Goal: Book appointment/travel/reservation

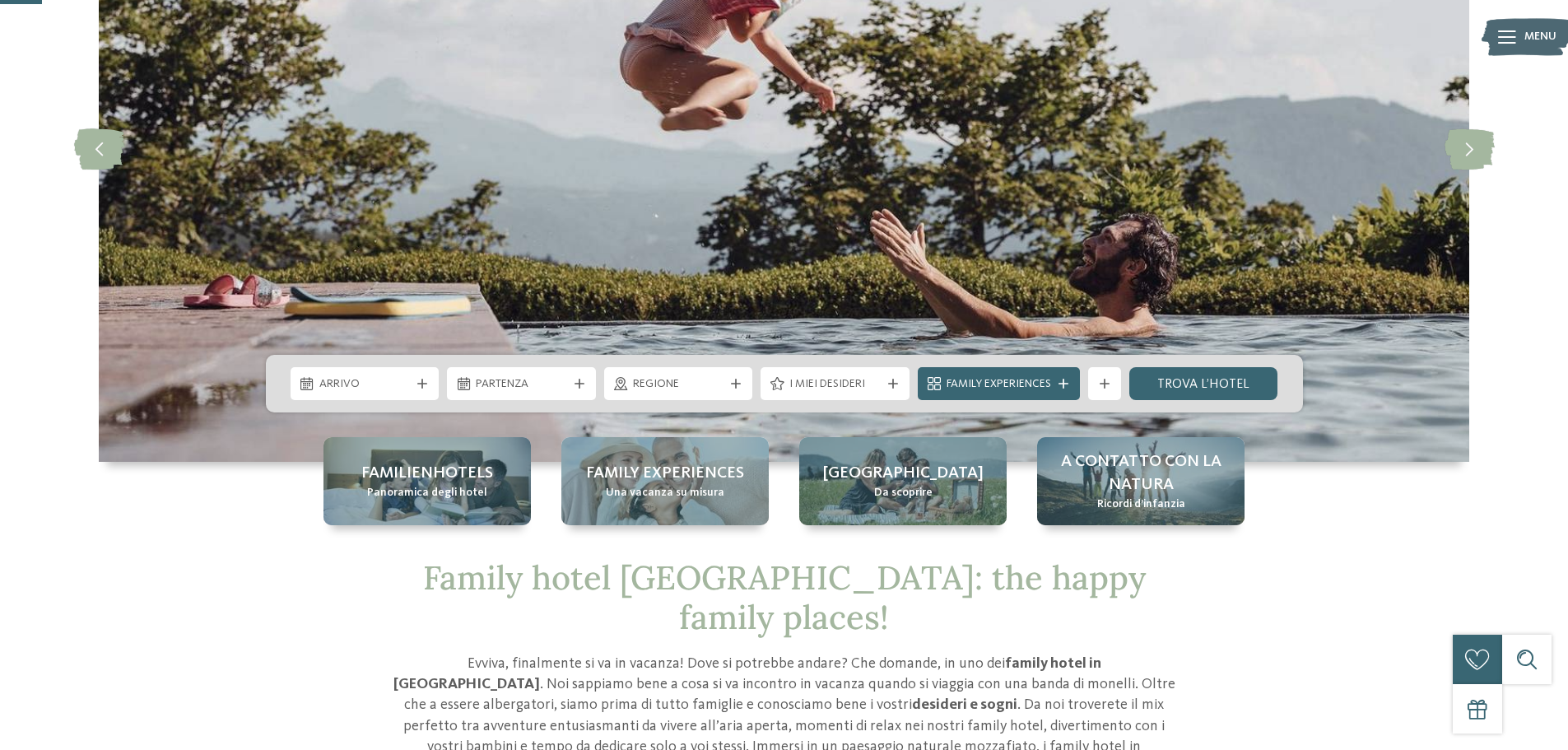
scroll to position [165, 0]
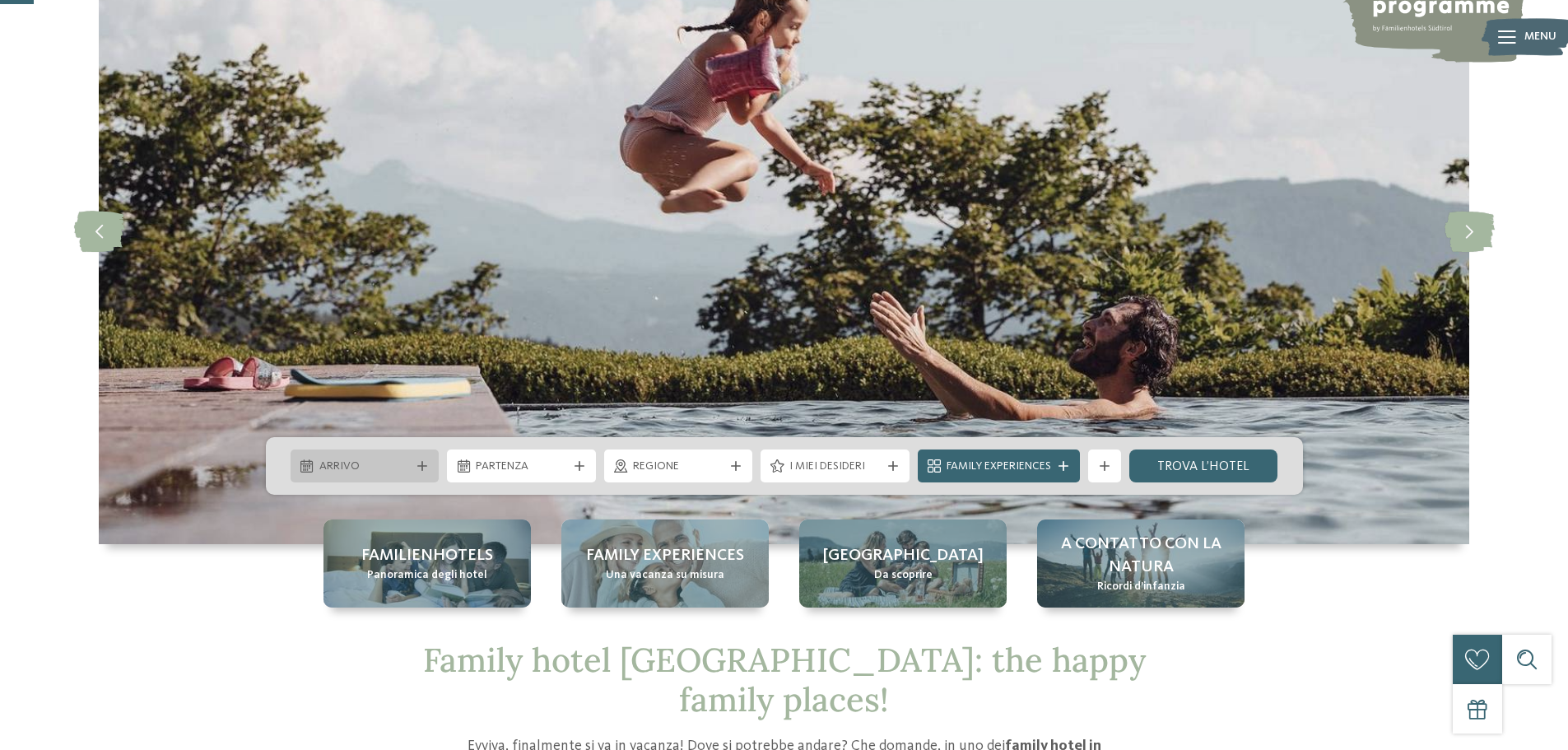
click at [414, 469] on div at bounding box center [422, 465] width 16 height 10
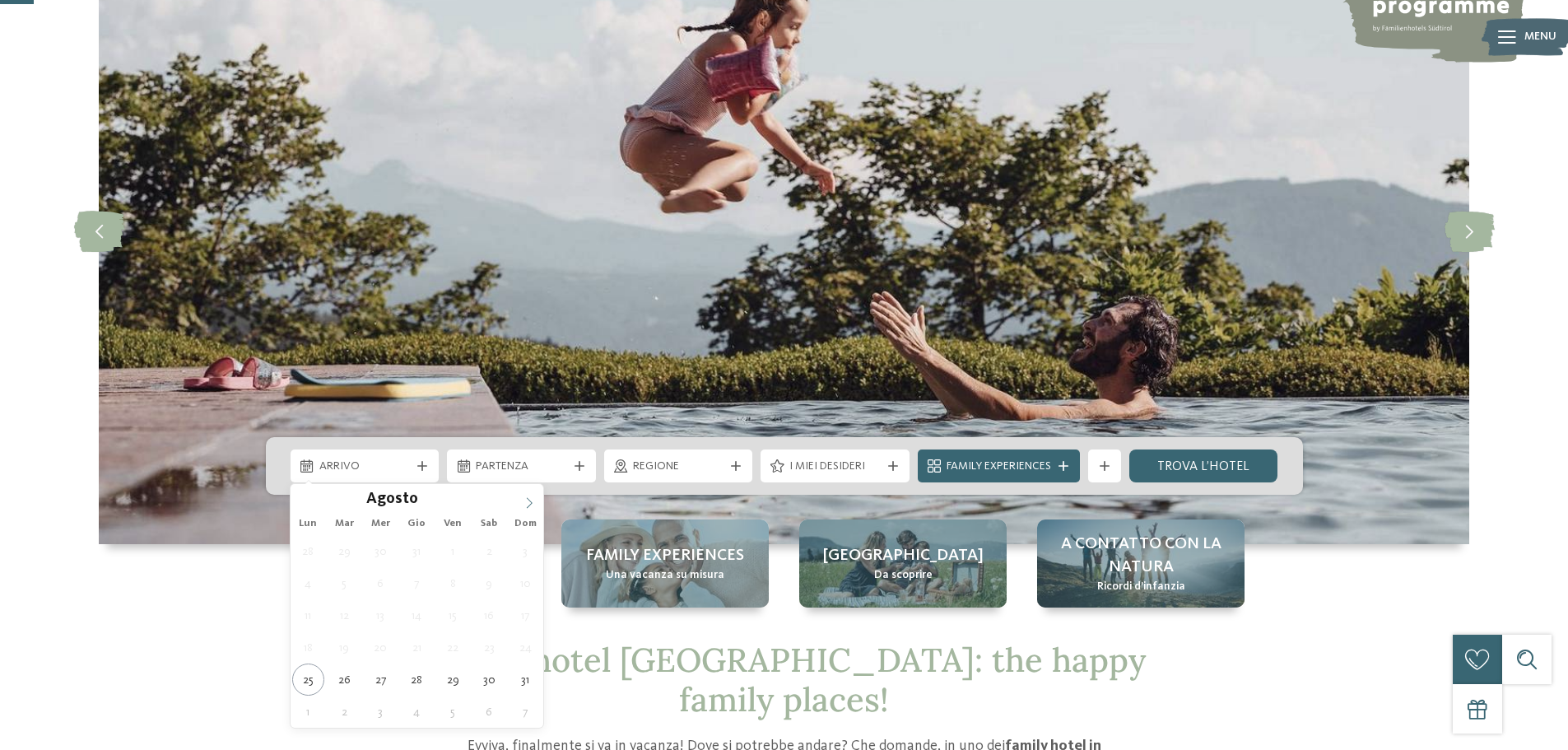
click at [527, 502] on icon at bounding box center [529, 502] width 12 height 12
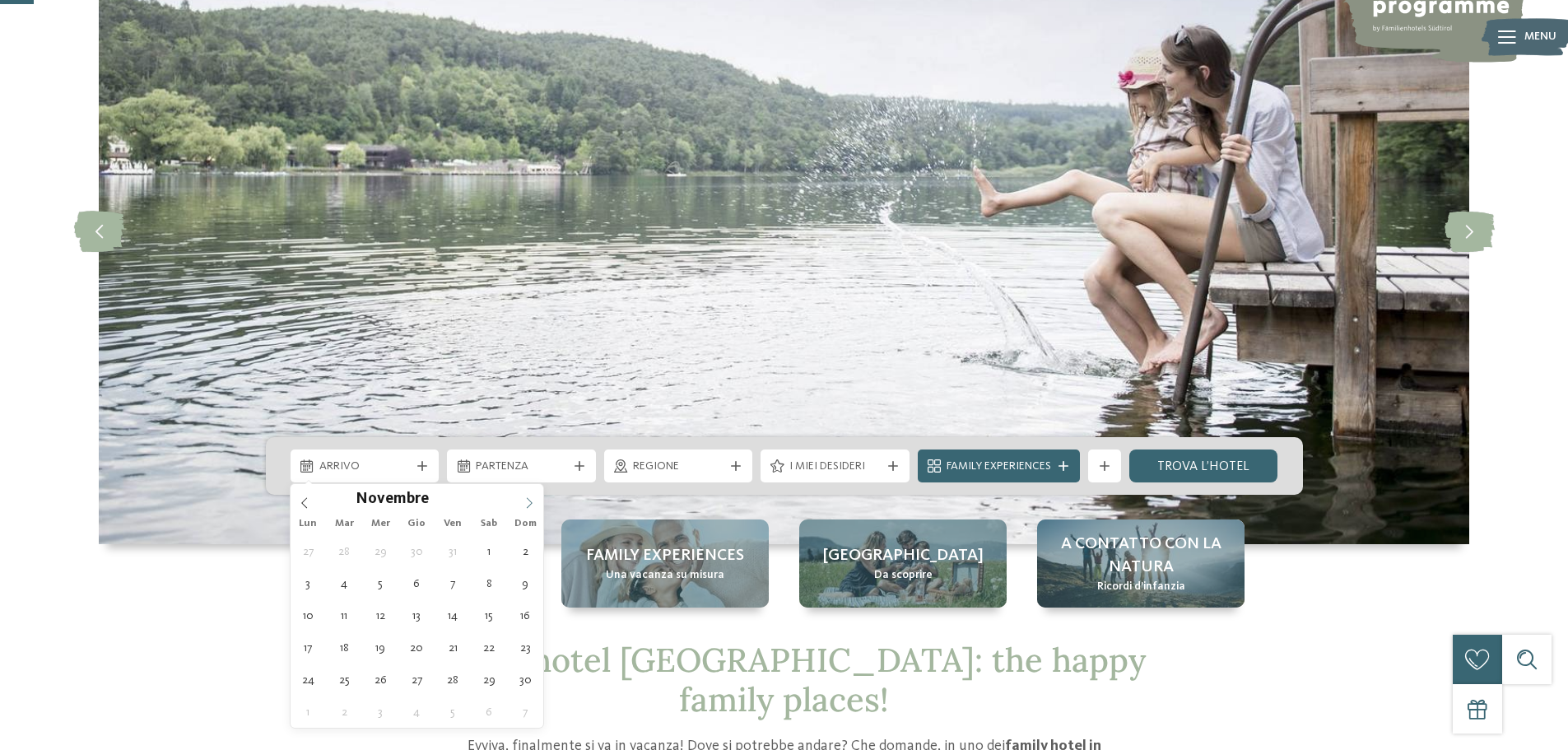
click at [527, 502] on icon at bounding box center [529, 502] width 12 height 12
type input "****"
click at [527, 502] on icon at bounding box center [529, 502] width 12 height 12
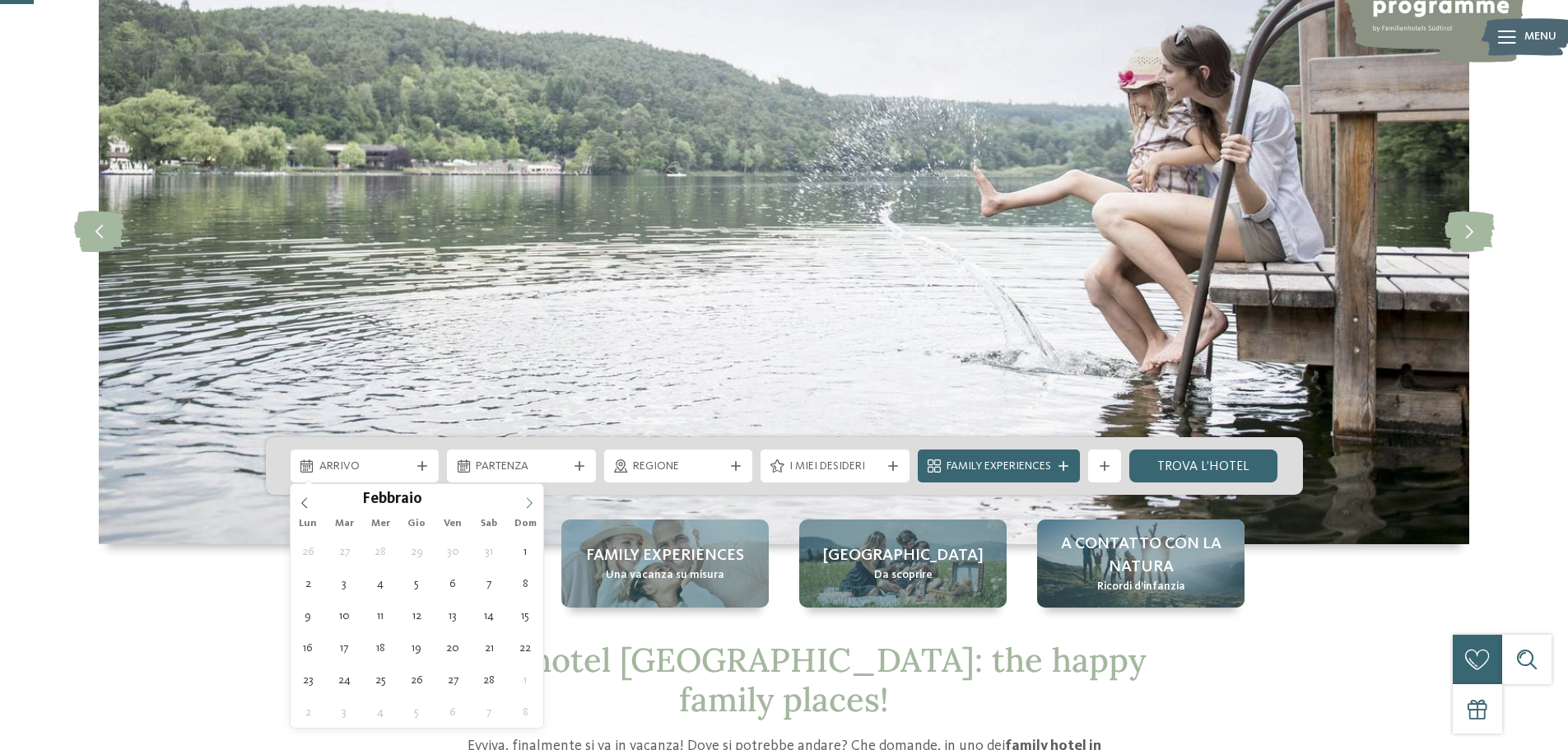
click at [527, 502] on icon at bounding box center [529, 502] width 12 height 12
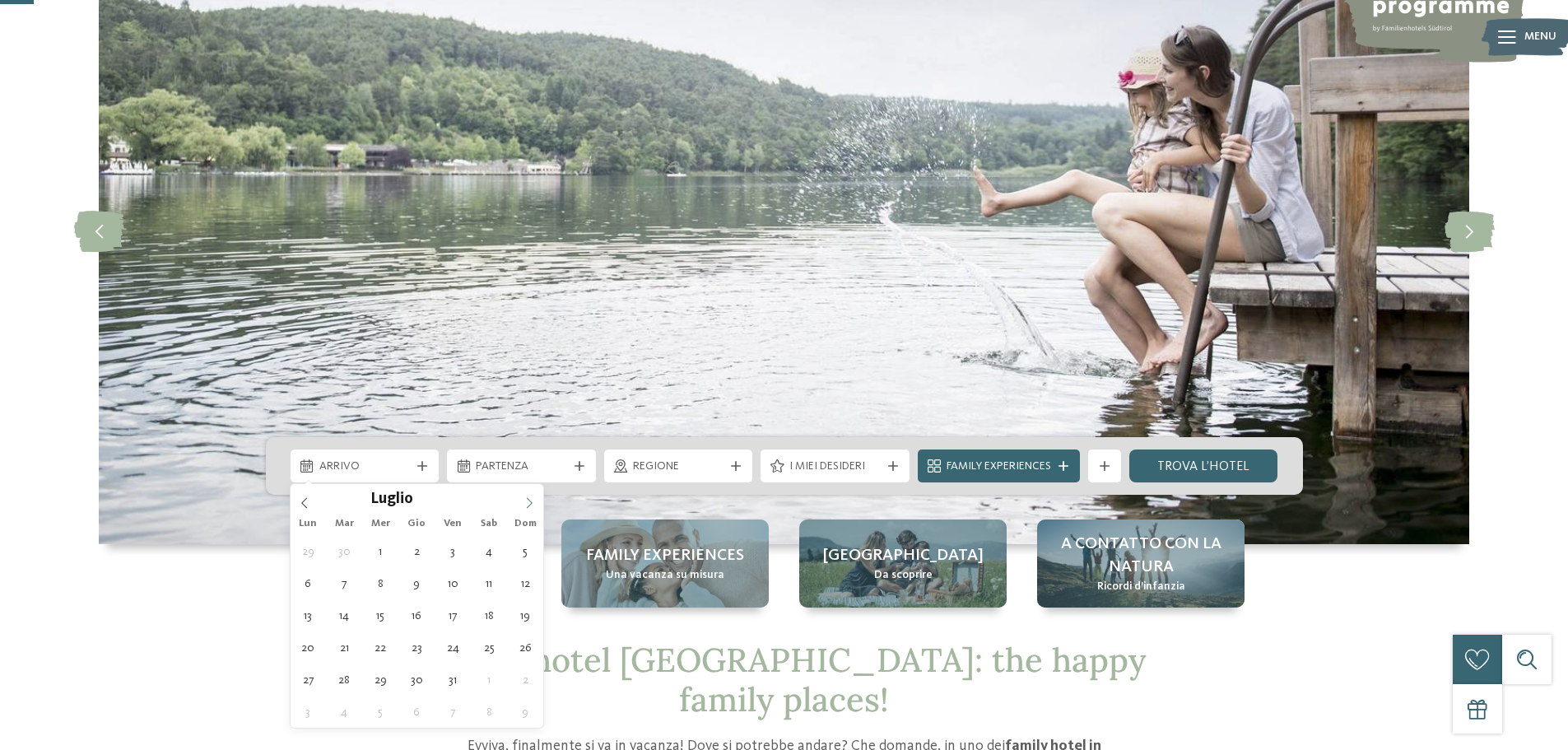
click at [527, 502] on icon at bounding box center [529, 502] width 12 height 12
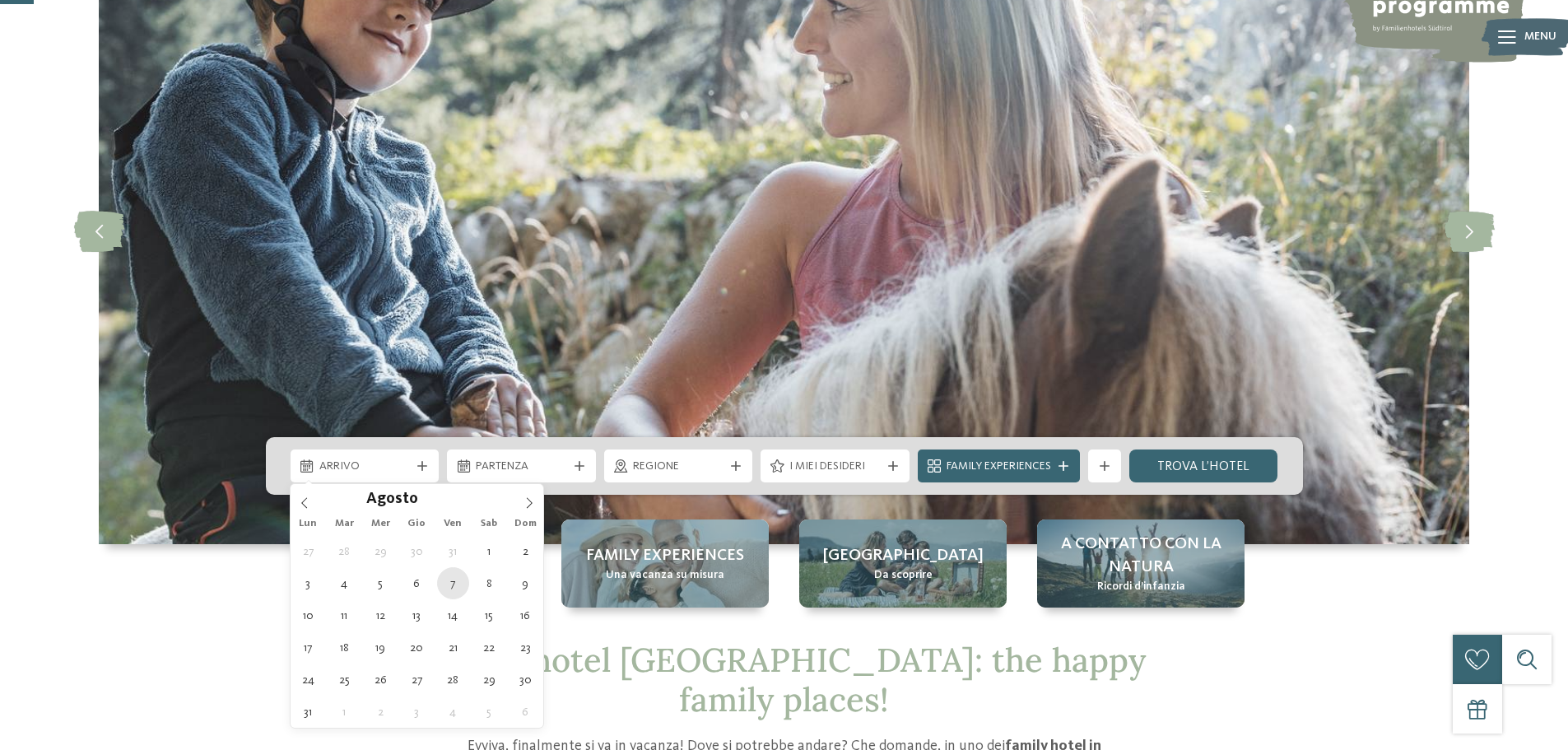
type div "[DATE]"
type input "****"
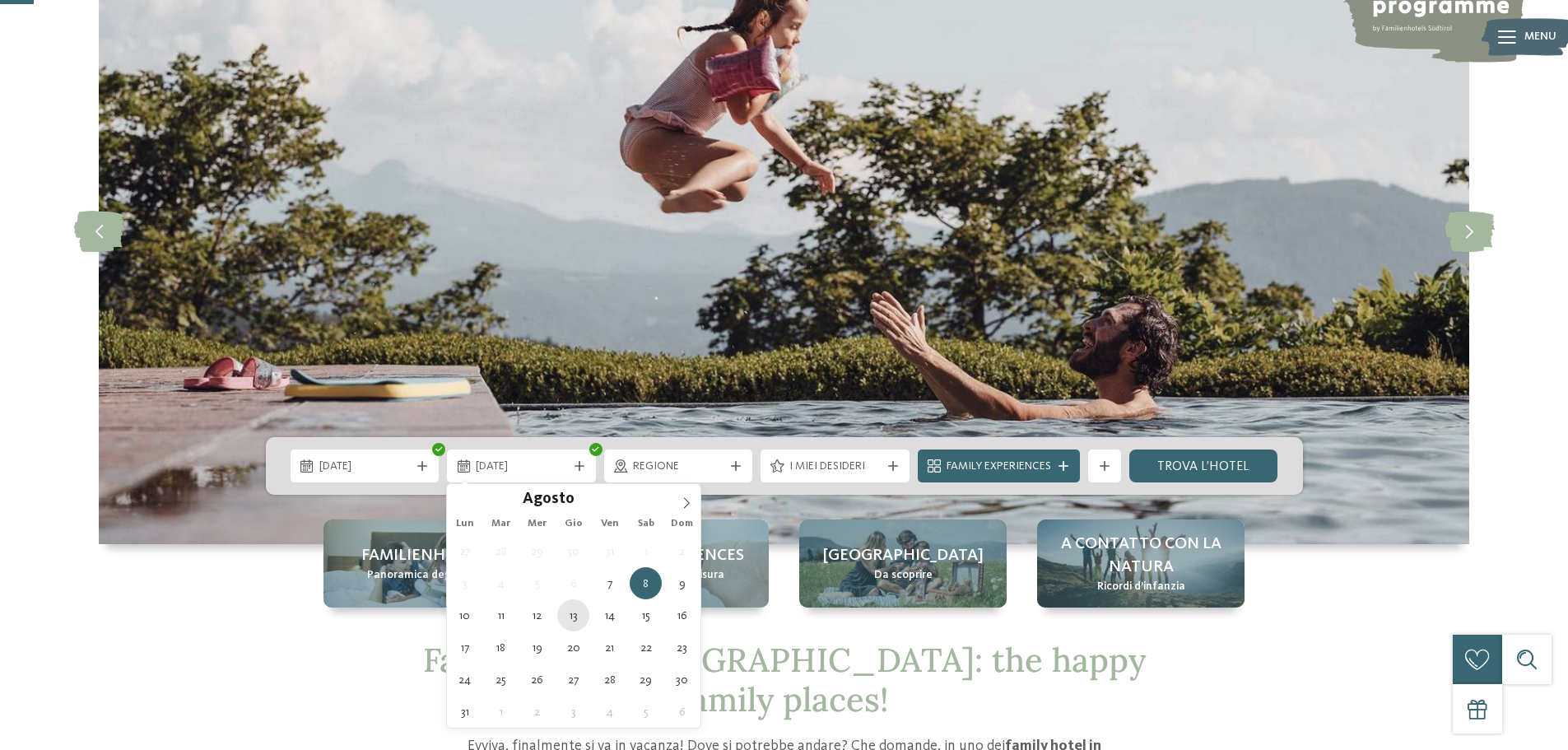
type div "[DATE]"
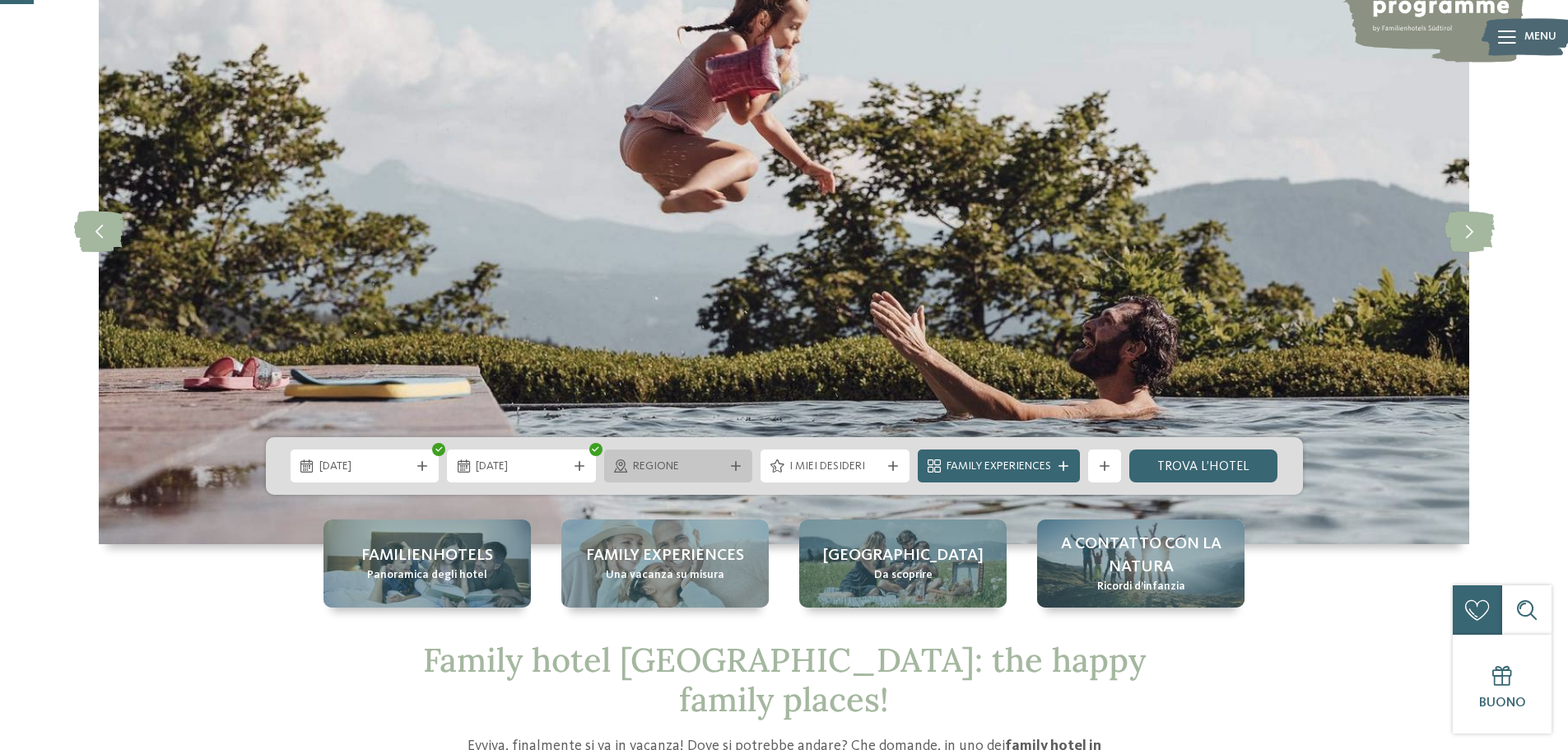
click at [722, 467] on span "Regione" at bounding box center [679, 466] width 92 height 16
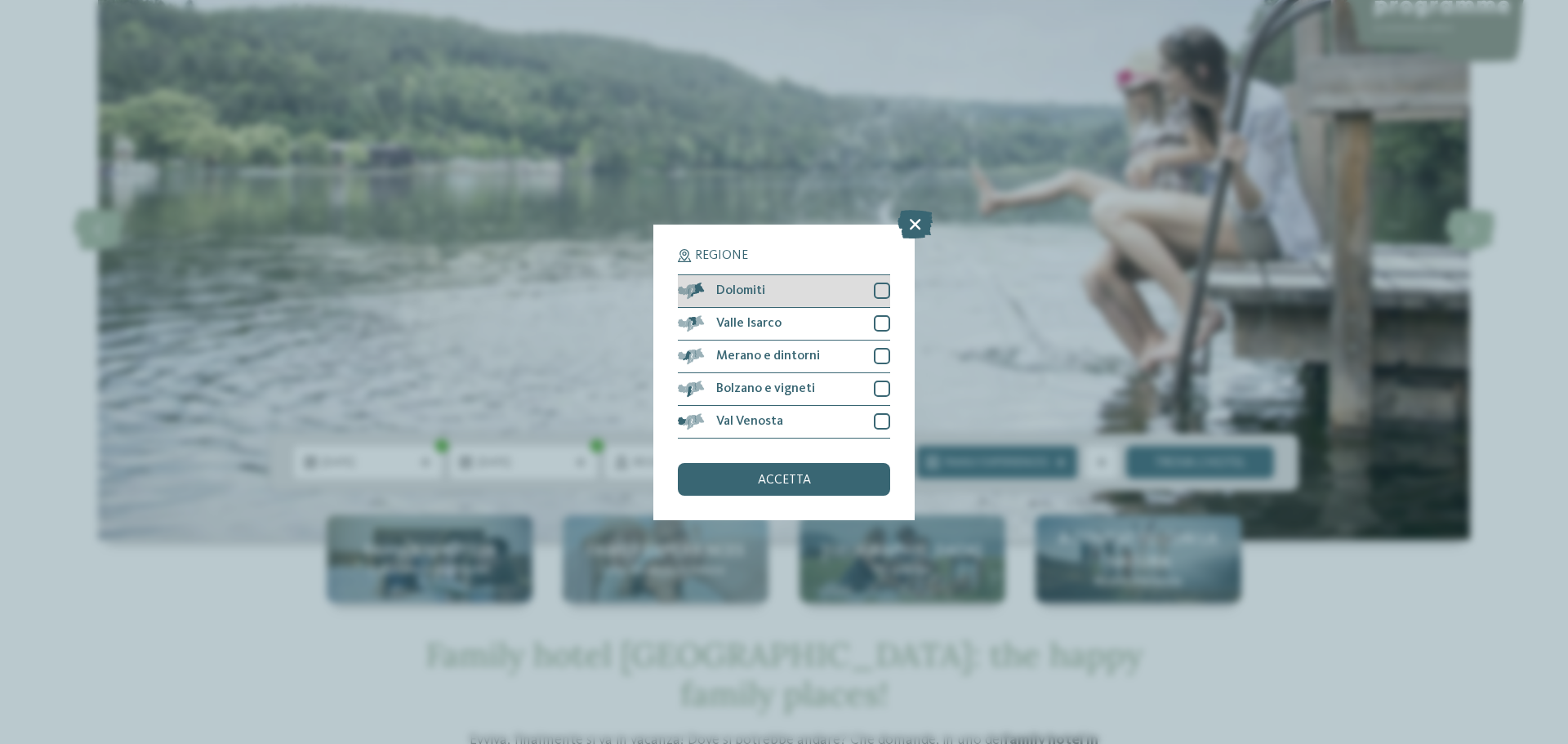
click at [884, 288] on div at bounding box center [882, 290] width 16 height 16
click at [882, 317] on div at bounding box center [882, 323] width 16 height 16
click at [878, 347] on div "Merano e dintorni" at bounding box center [784, 356] width 213 height 33
click at [881, 387] on div at bounding box center [882, 389] width 16 height 16
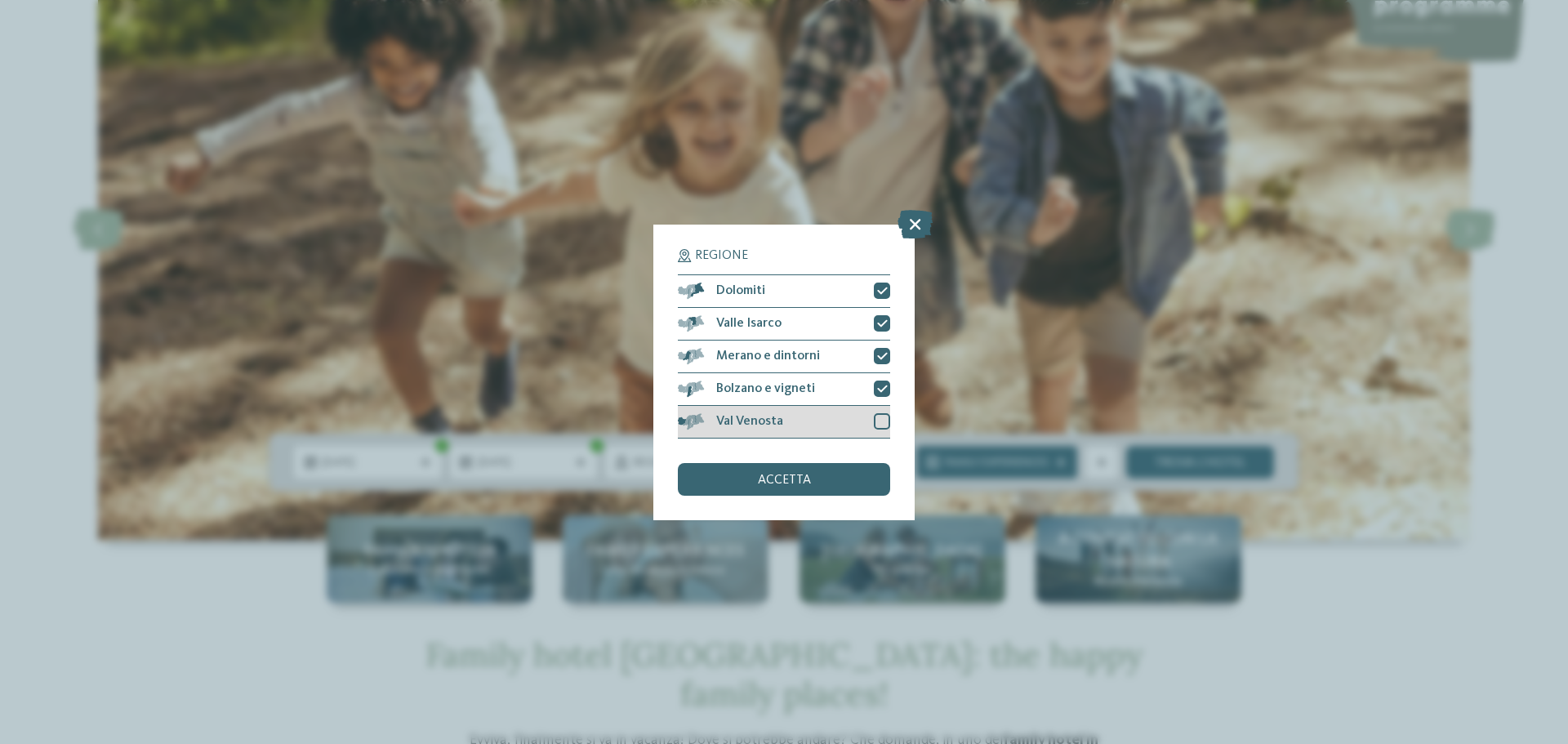
click at [882, 414] on div at bounding box center [882, 422] width 16 height 16
click at [800, 478] on span "accetta" at bounding box center [784, 480] width 53 height 13
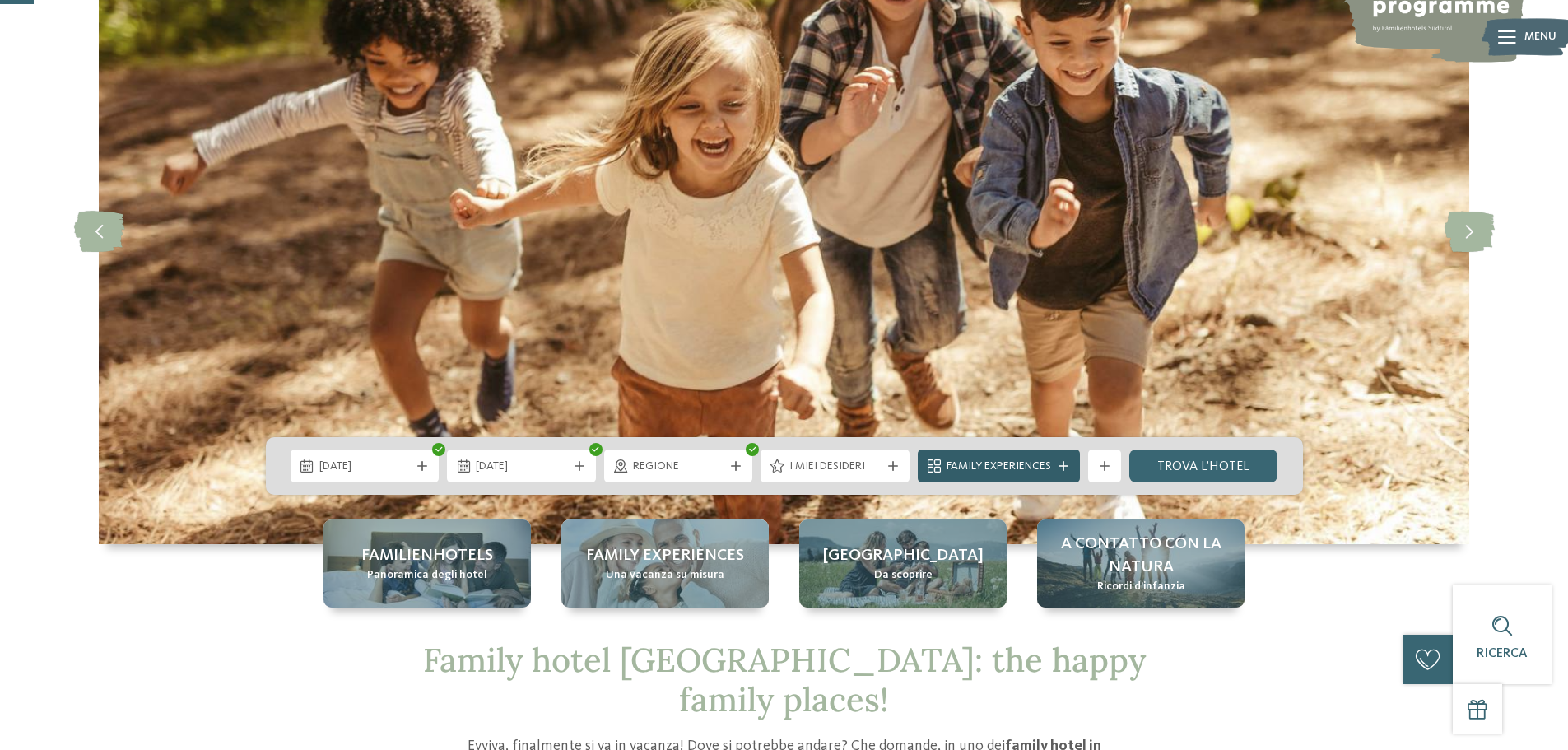
click at [1045, 467] on span "Family Experiences" at bounding box center [999, 466] width 104 height 16
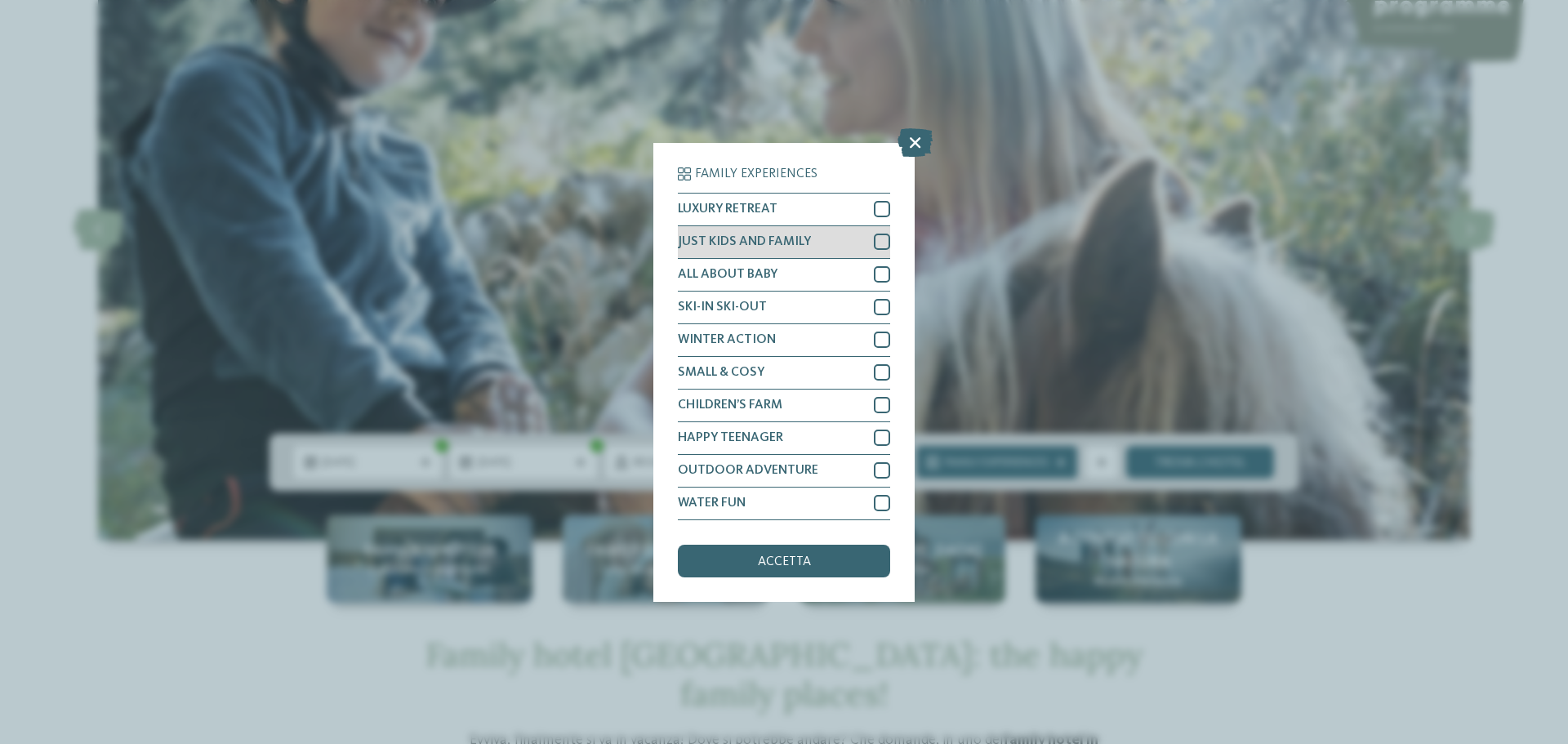
click at [882, 240] on div at bounding box center [882, 242] width 16 height 16
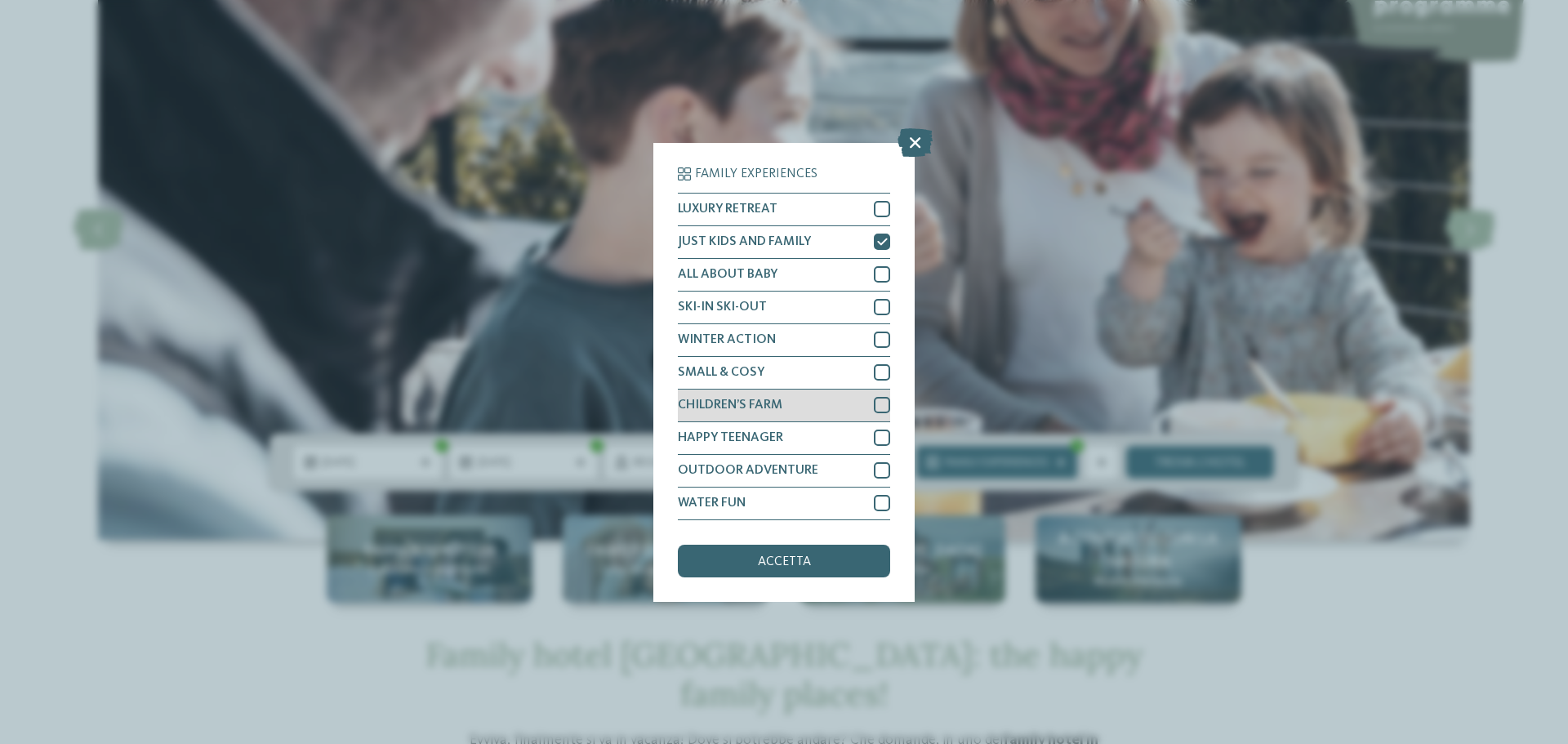
click at [884, 406] on div at bounding box center [882, 405] width 16 height 16
click at [880, 480] on div "OUTDOOR ADVENTURE" at bounding box center [784, 471] width 213 height 33
click at [875, 503] on div at bounding box center [882, 503] width 16 height 16
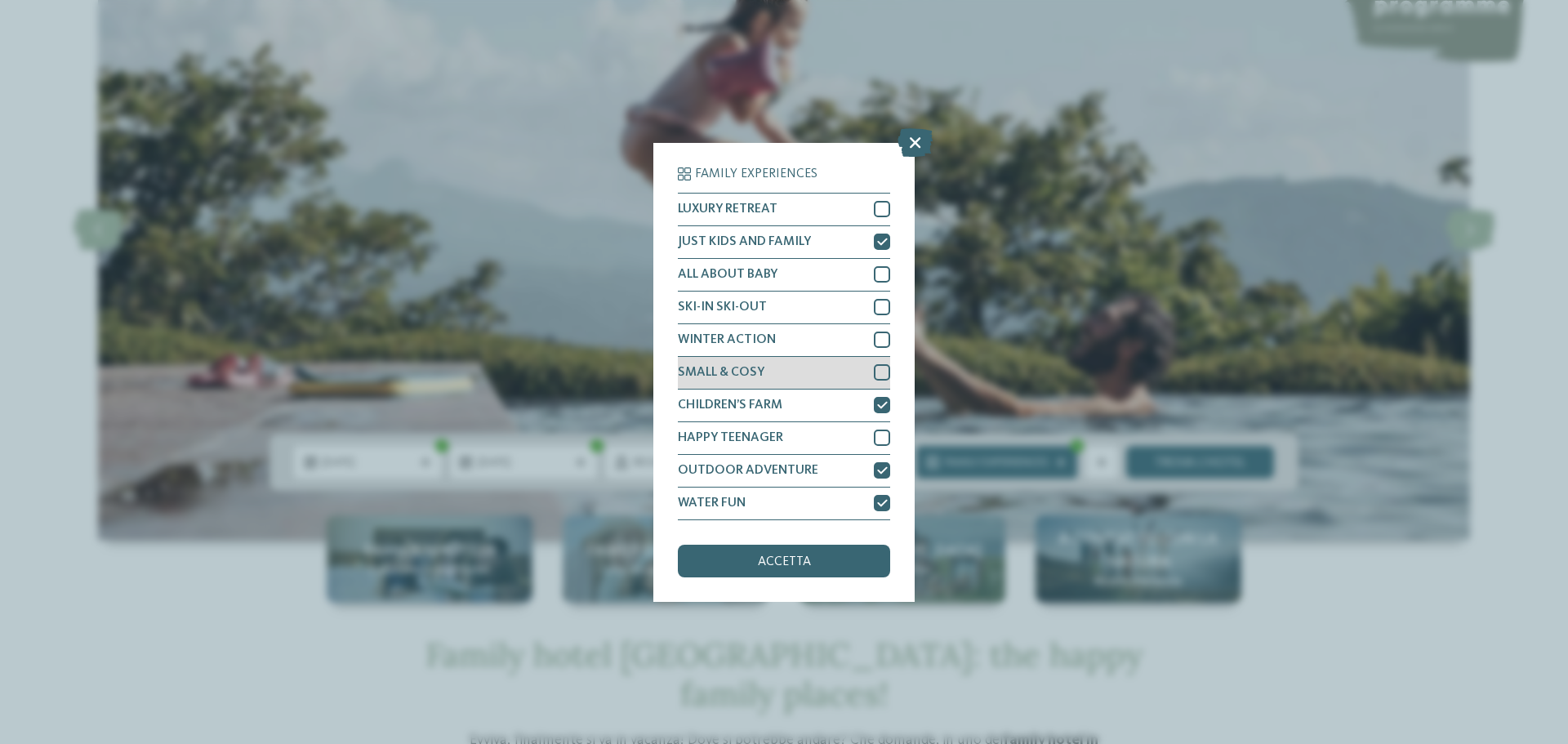
click at [883, 369] on div at bounding box center [882, 372] width 16 height 16
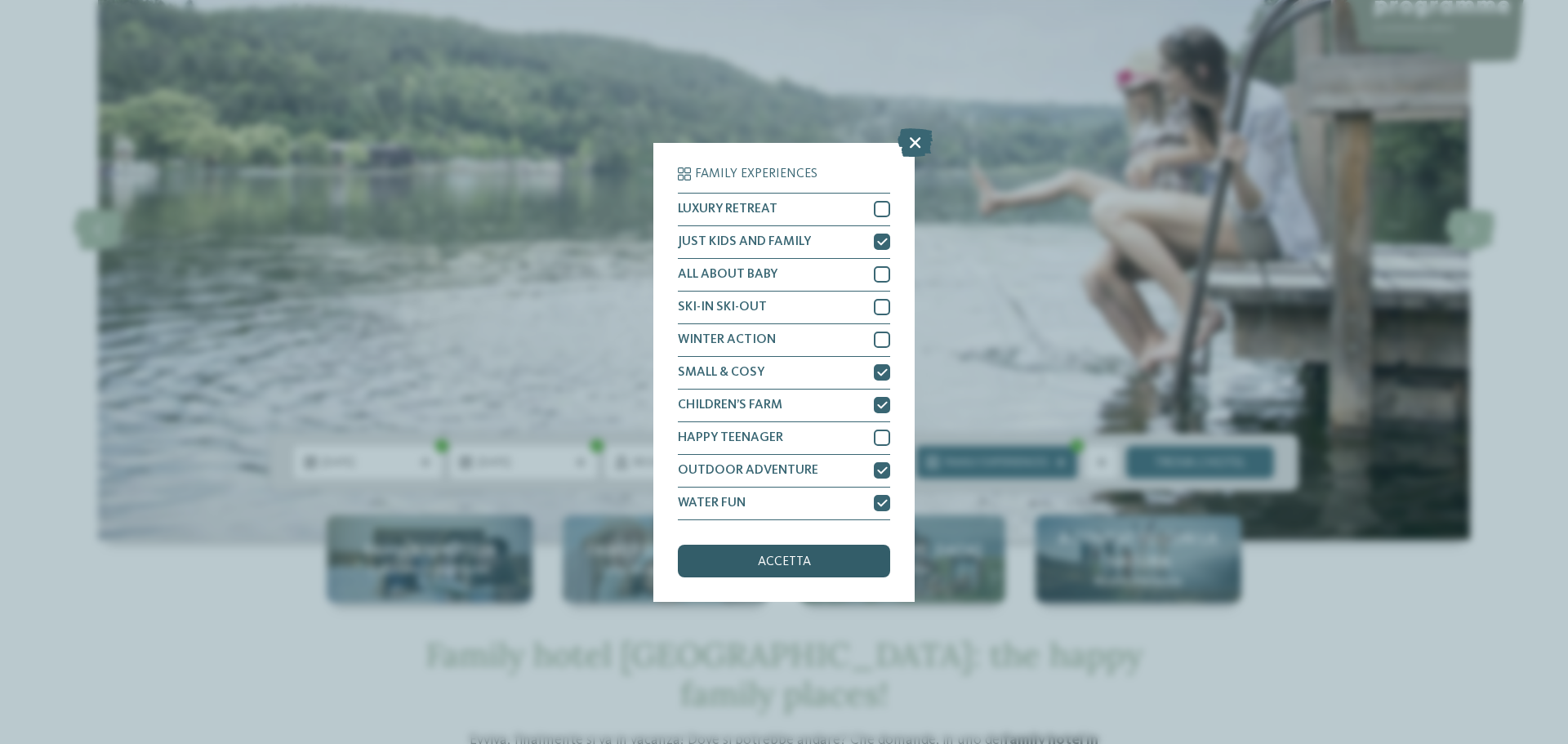
click at [854, 559] on div "accetta" at bounding box center [784, 561] width 213 height 33
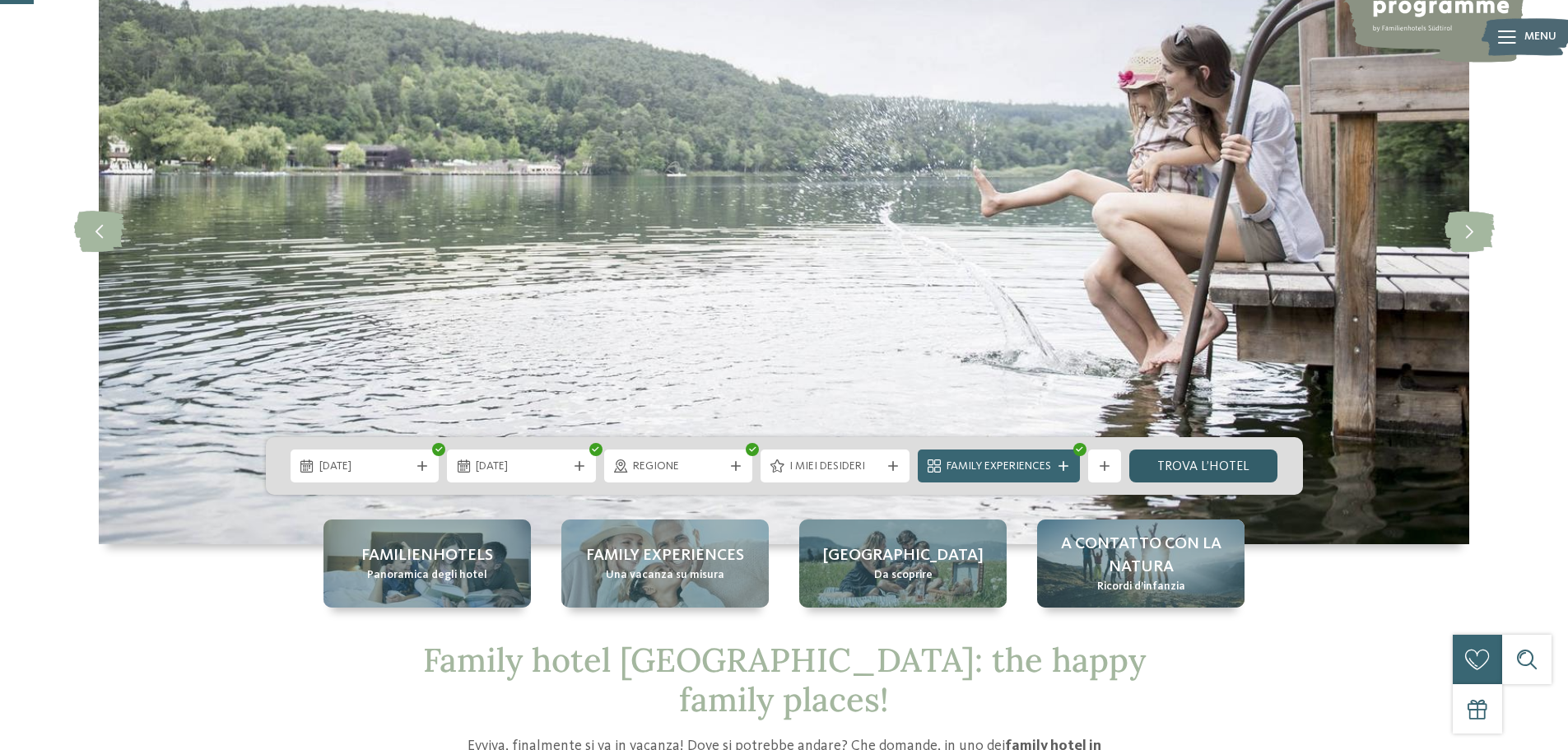
click at [1195, 471] on link "trova l’hotel" at bounding box center [1204, 465] width 149 height 33
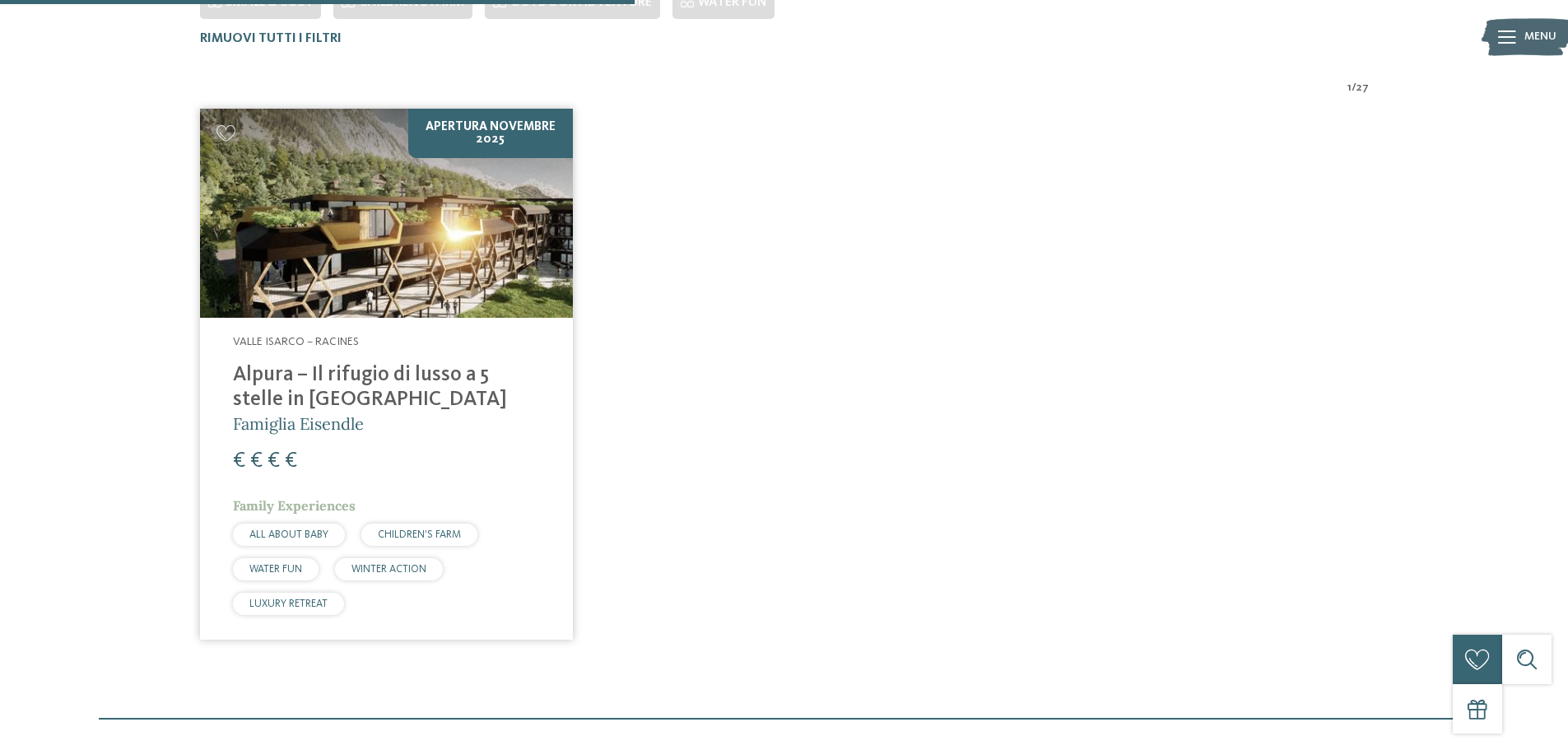
scroll to position [582, 0]
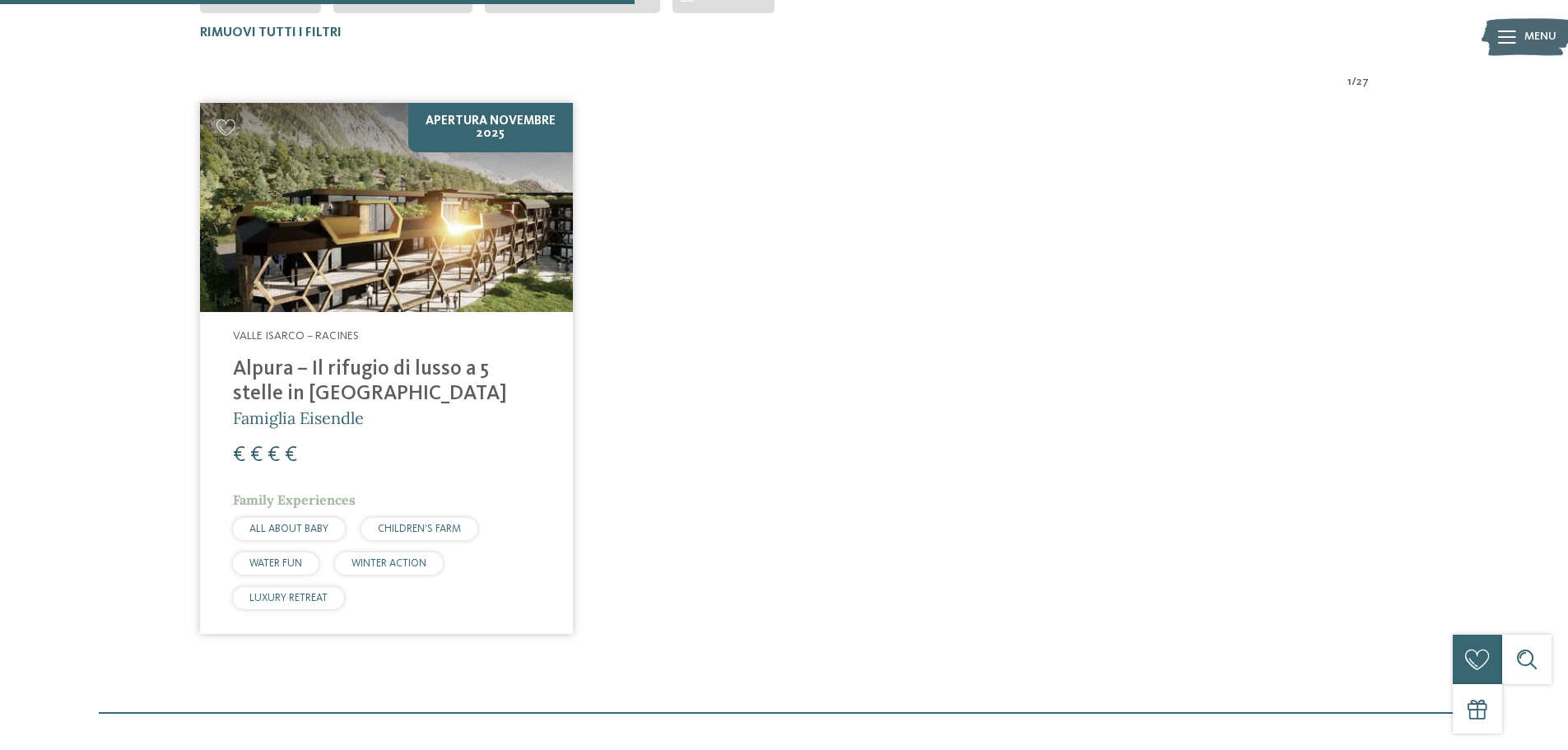
click at [351, 380] on h4 "Alpura – Il rifugio di lusso a 5 stelle in [GEOGRAPHIC_DATA]" at bounding box center [386, 382] width 307 height 50
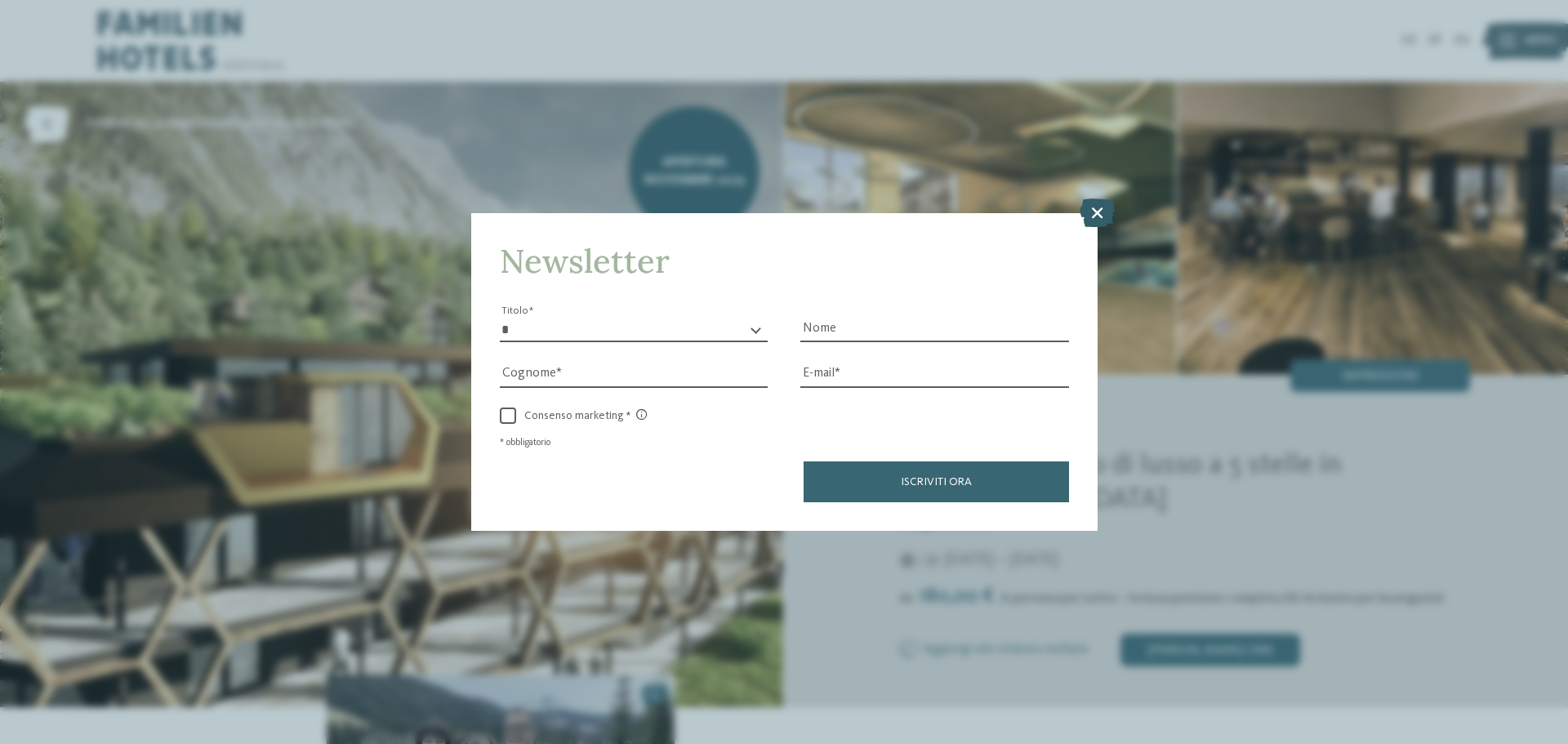
click at [1102, 218] on icon at bounding box center [1097, 213] width 35 height 29
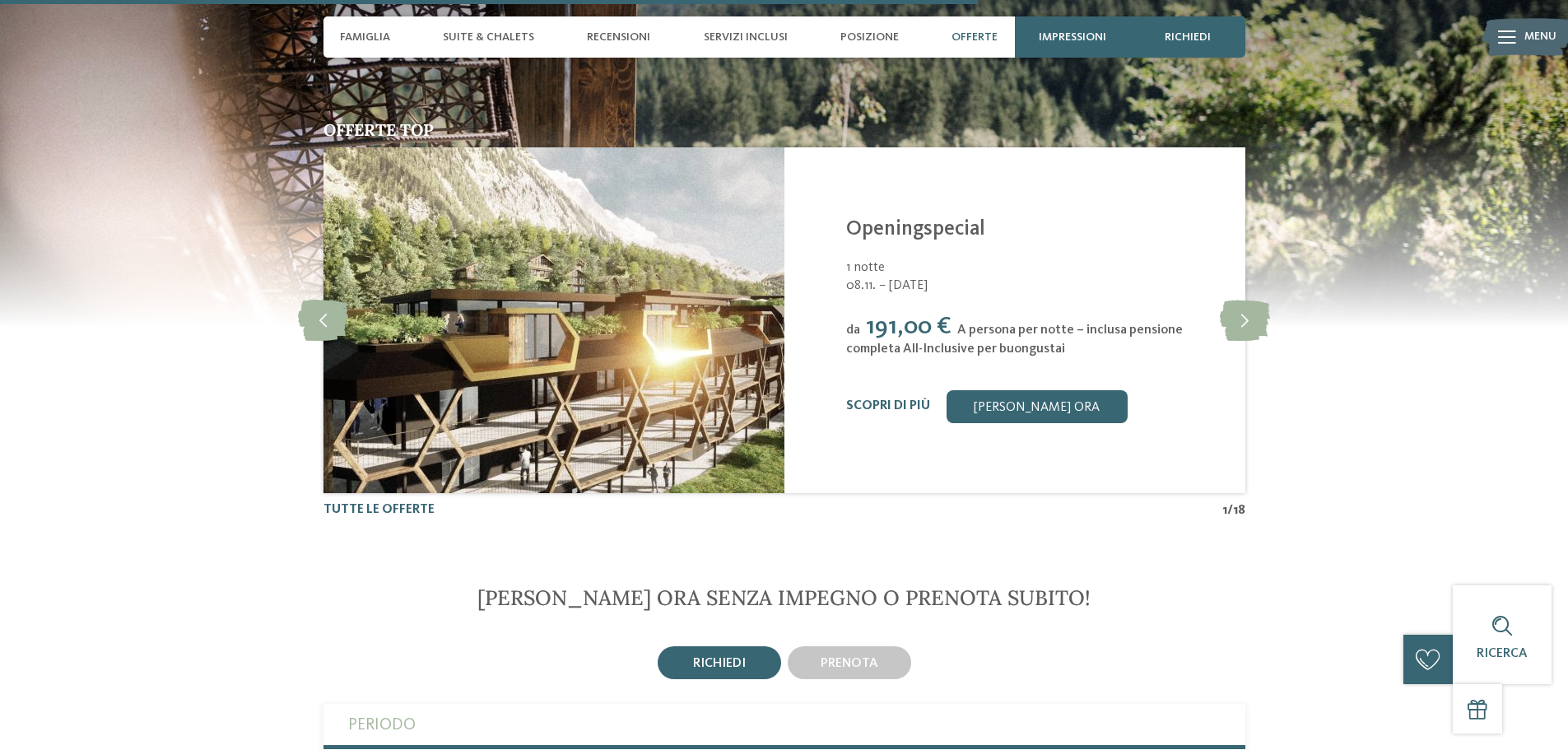
scroll to position [3129, 0]
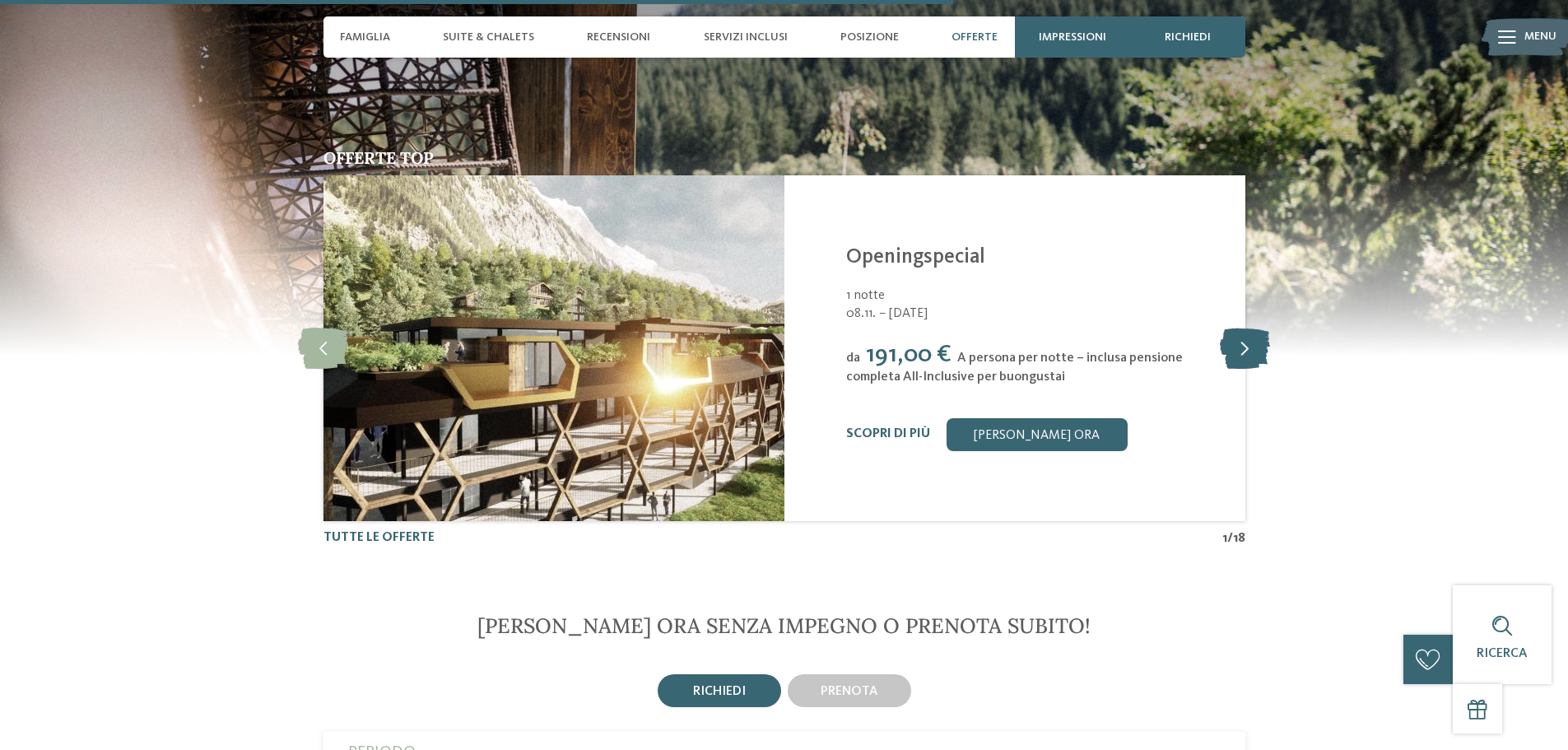
click at [1244, 350] on icon at bounding box center [1245, 348] width 50 height 41
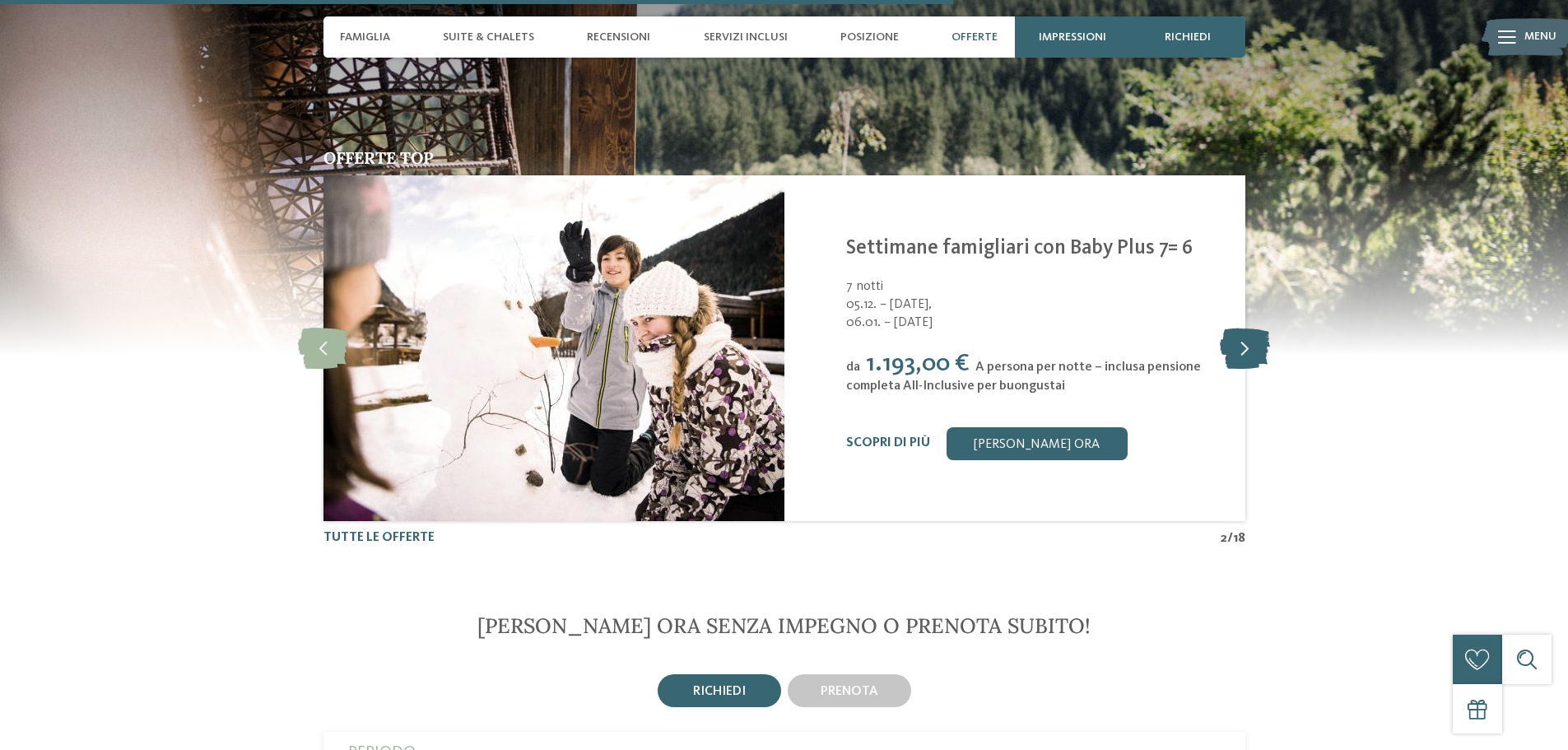
click at [1244, 350] on icon at bounding box center [1245, 348] width 50 height 41
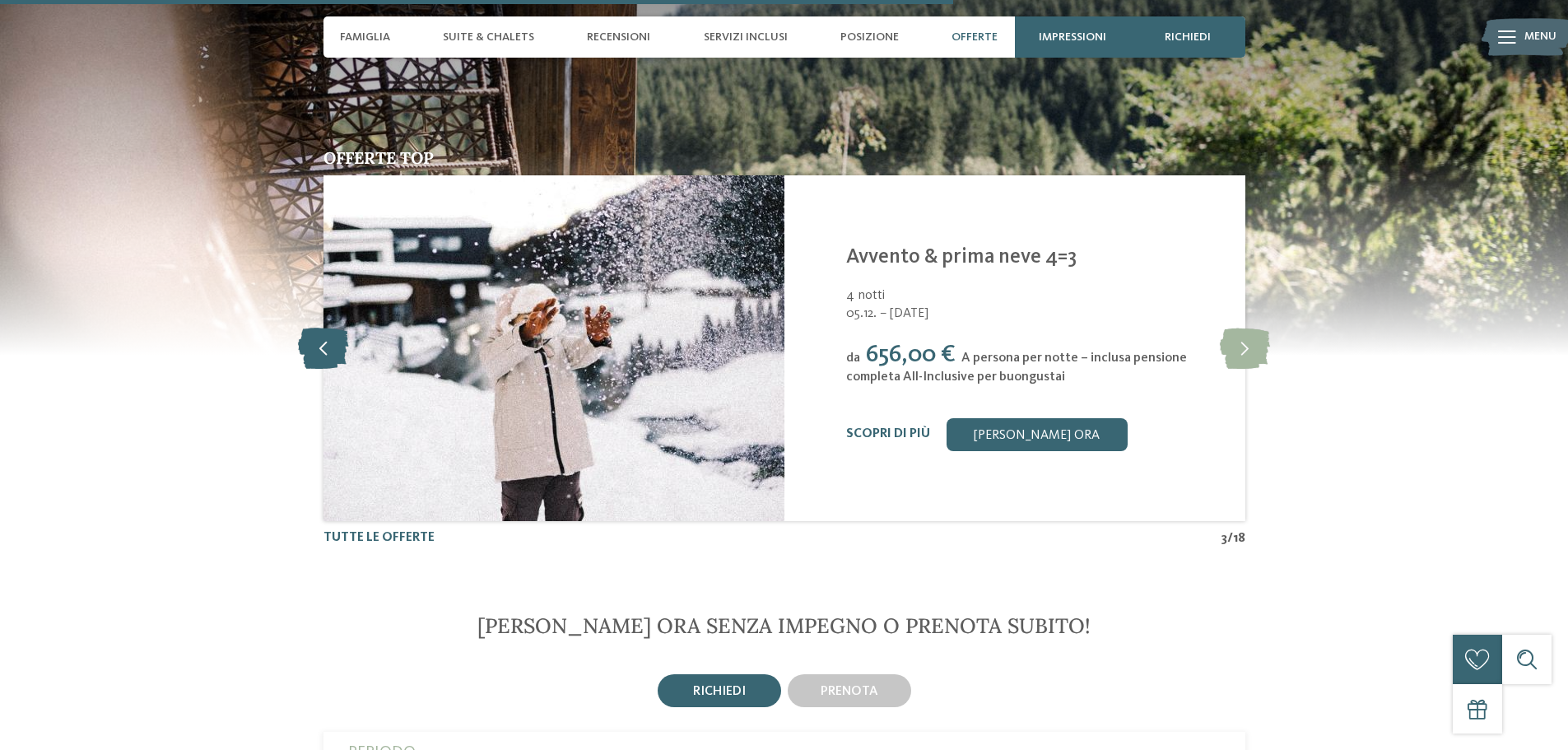
click at [313, 356] on icon at bounding box center [323, 348] width 50 height 41
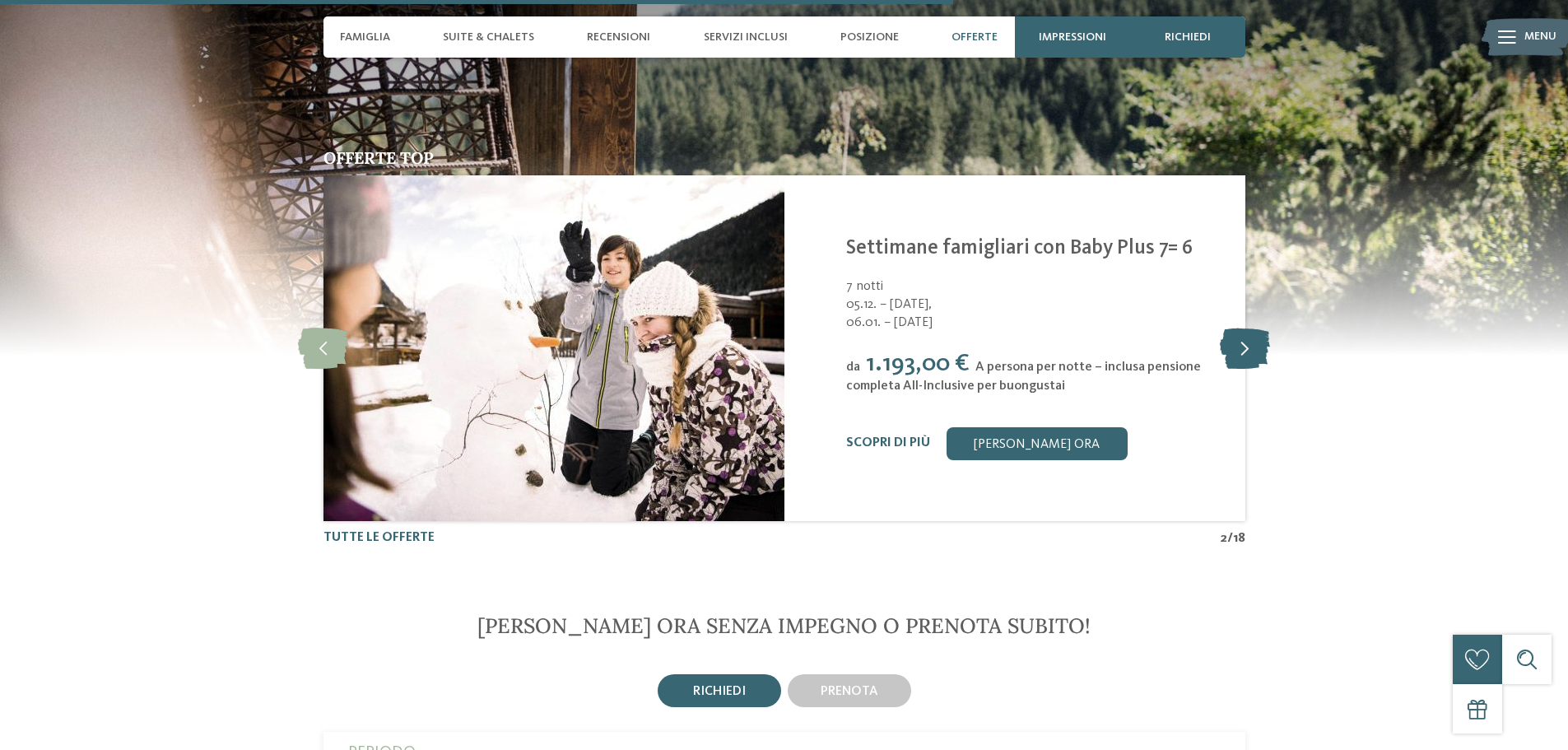
click at [1247, 342] on icon at bounding box center [1245, 348] width 50 height 41
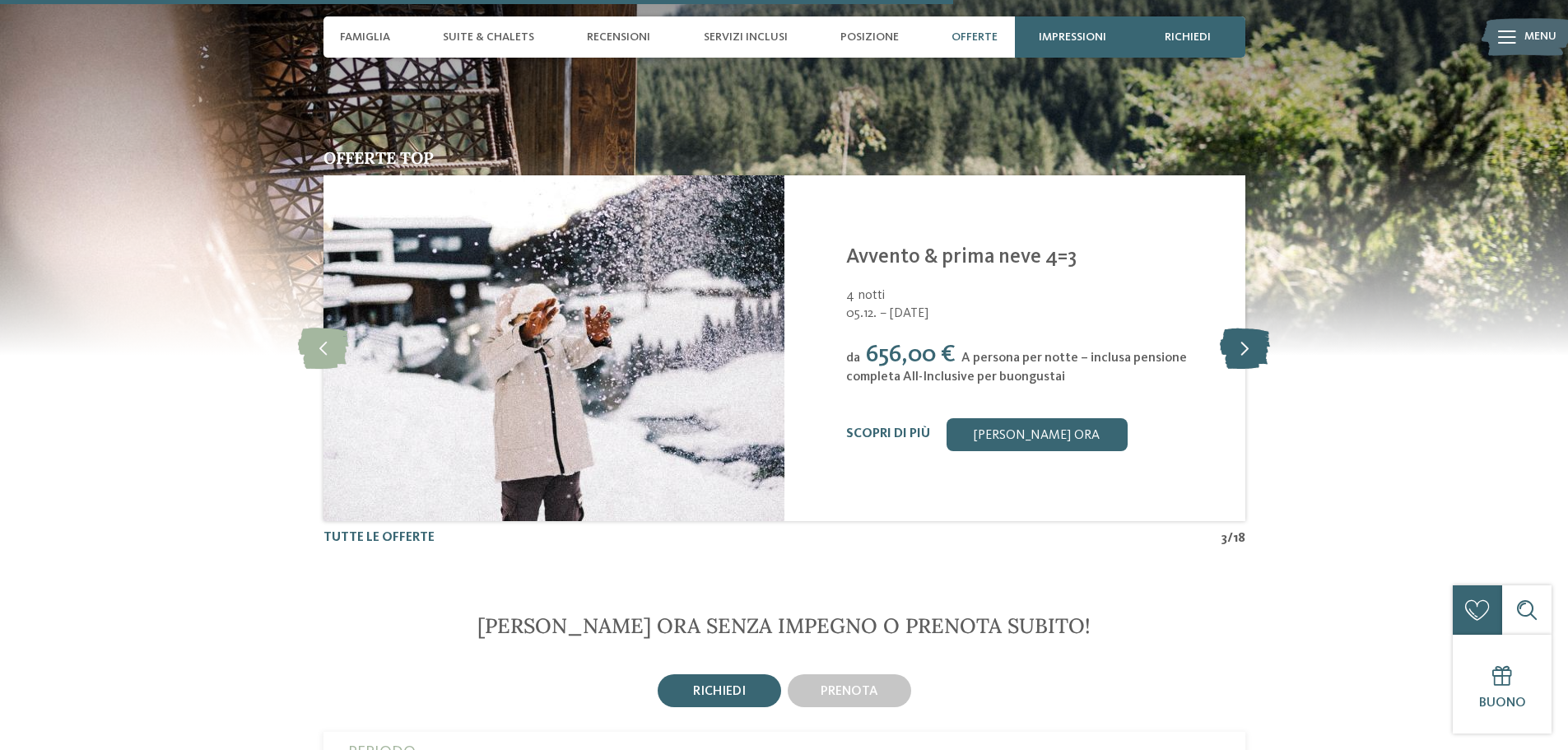
click at [1247, 342] on icon at bounding box center [1245, 348] width 50 height 41
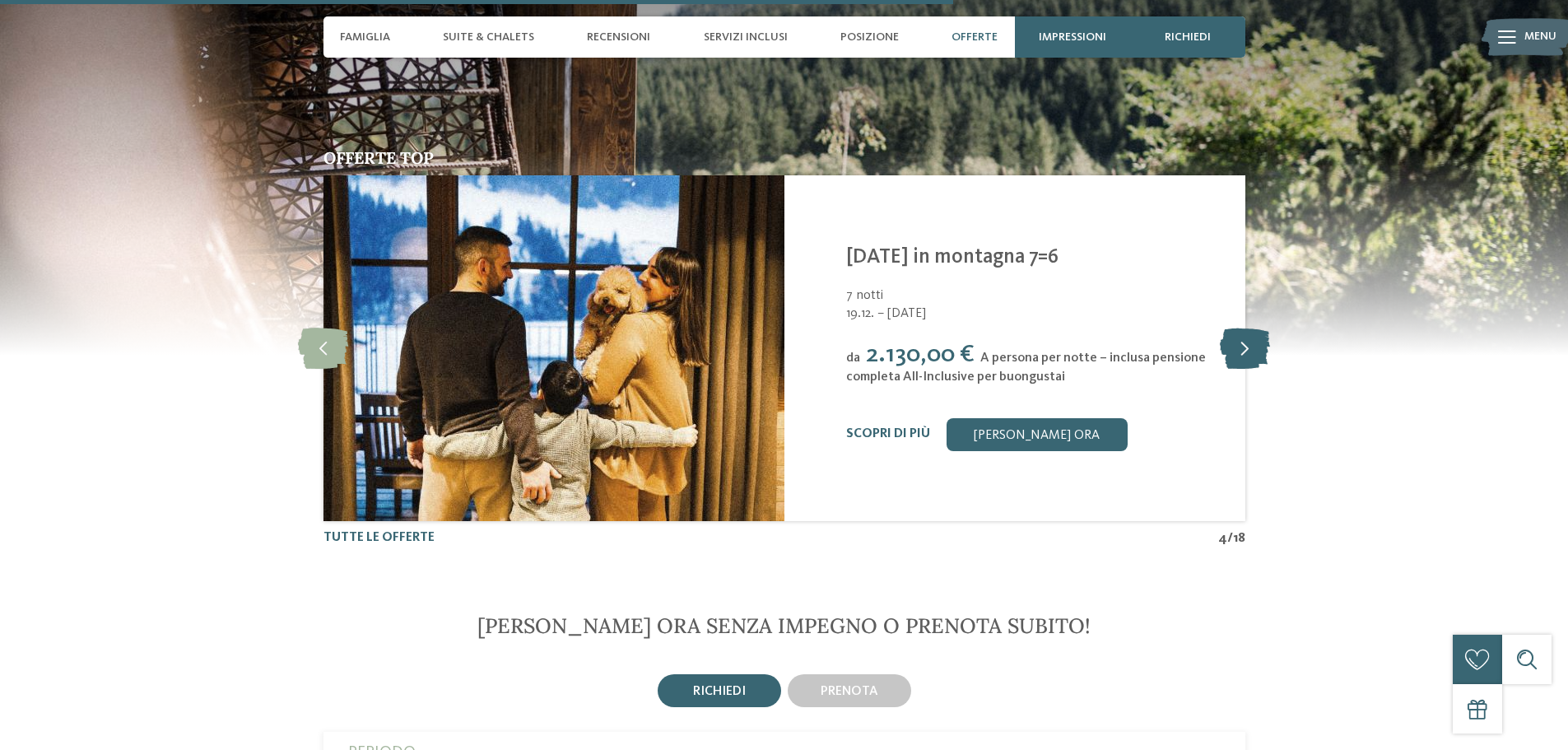
click at [1247, 342] on icon at bounding box center [1245, 348] width 50 height 41
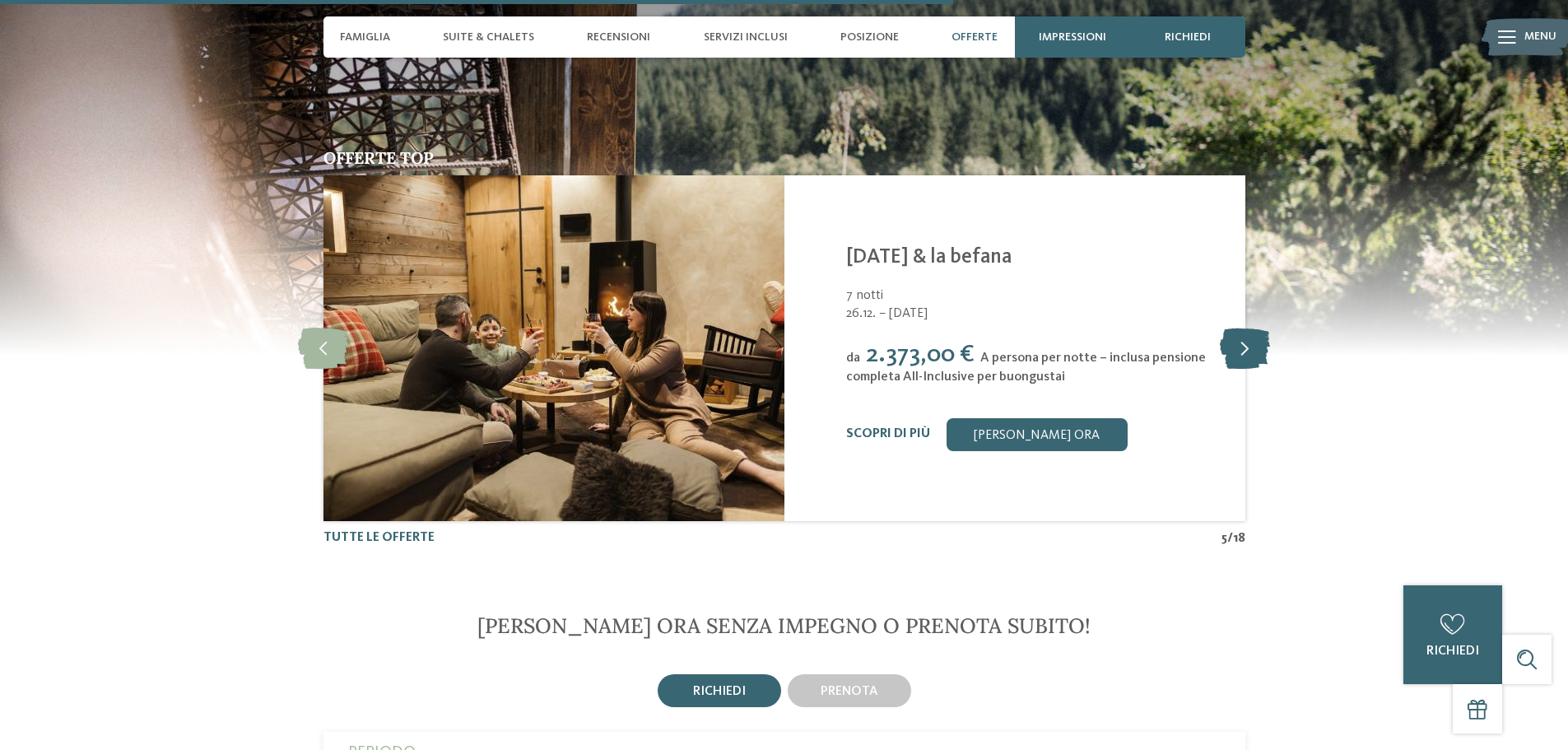
click at [1247, 342] on icon at bounding box center [1245, 348] width 50 height 41
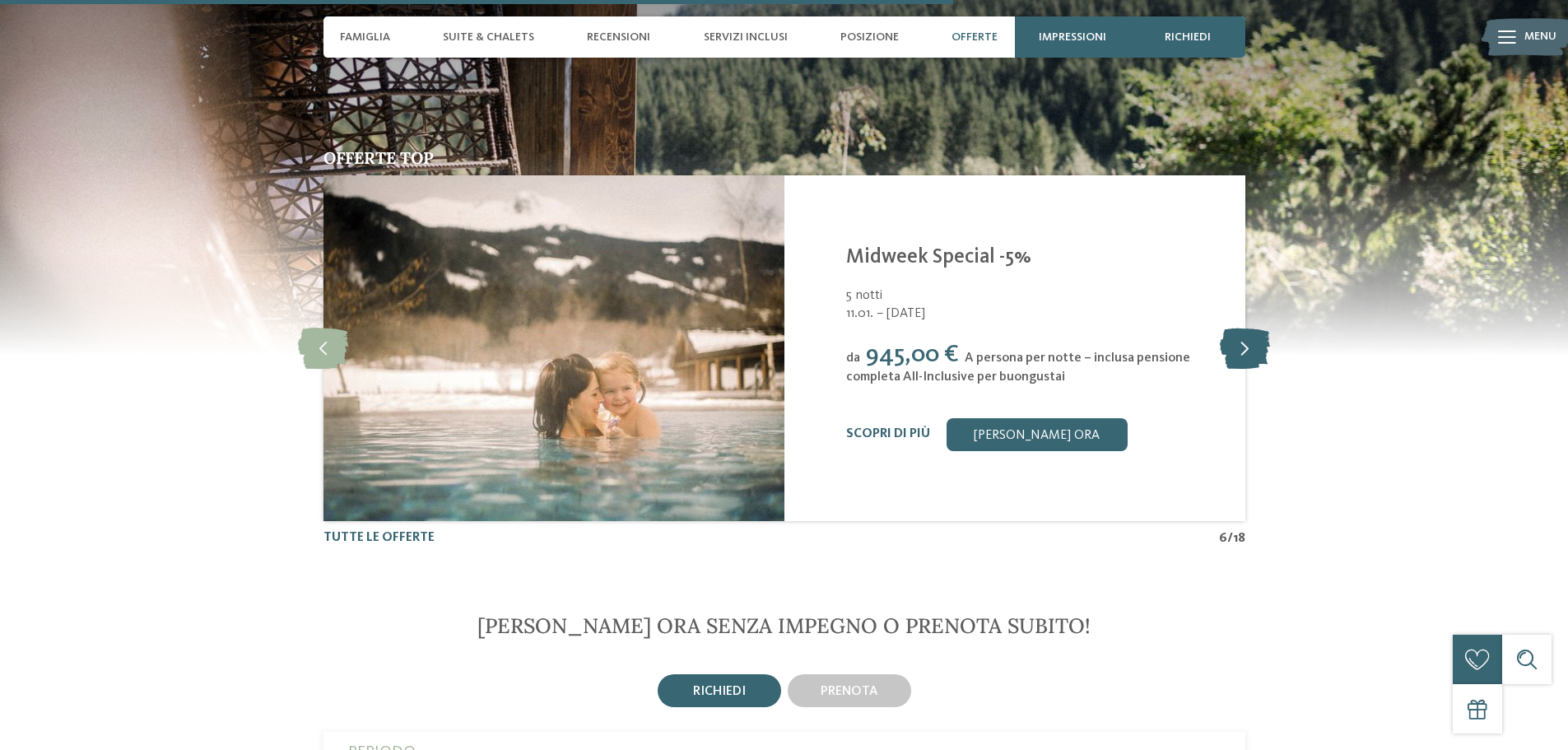
click at [1247, 342] on icon at bounding box center [1245, 348] width 50 height 41
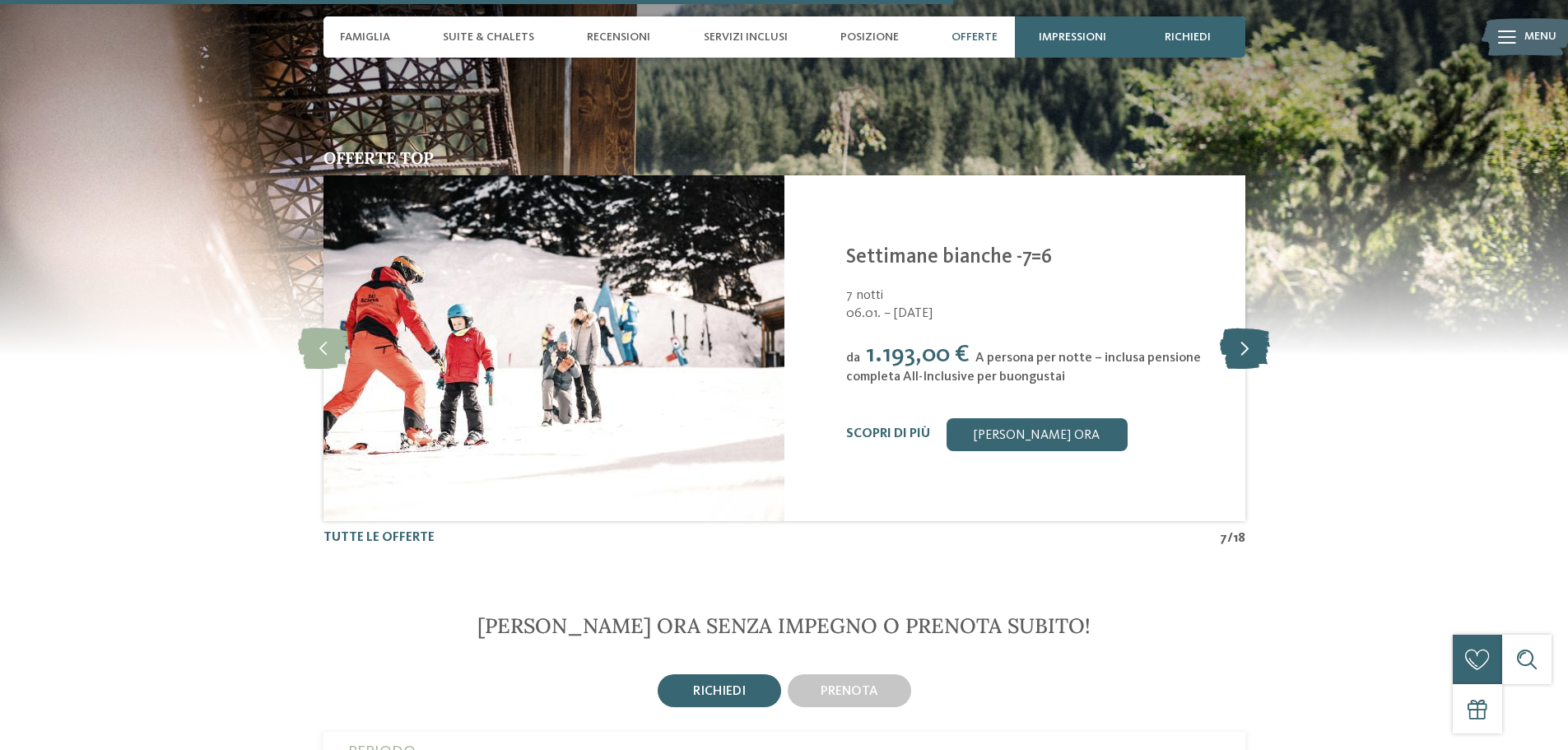
click at [1247, 342] on icon at bounding box center [1245, 348] width 50 height 41
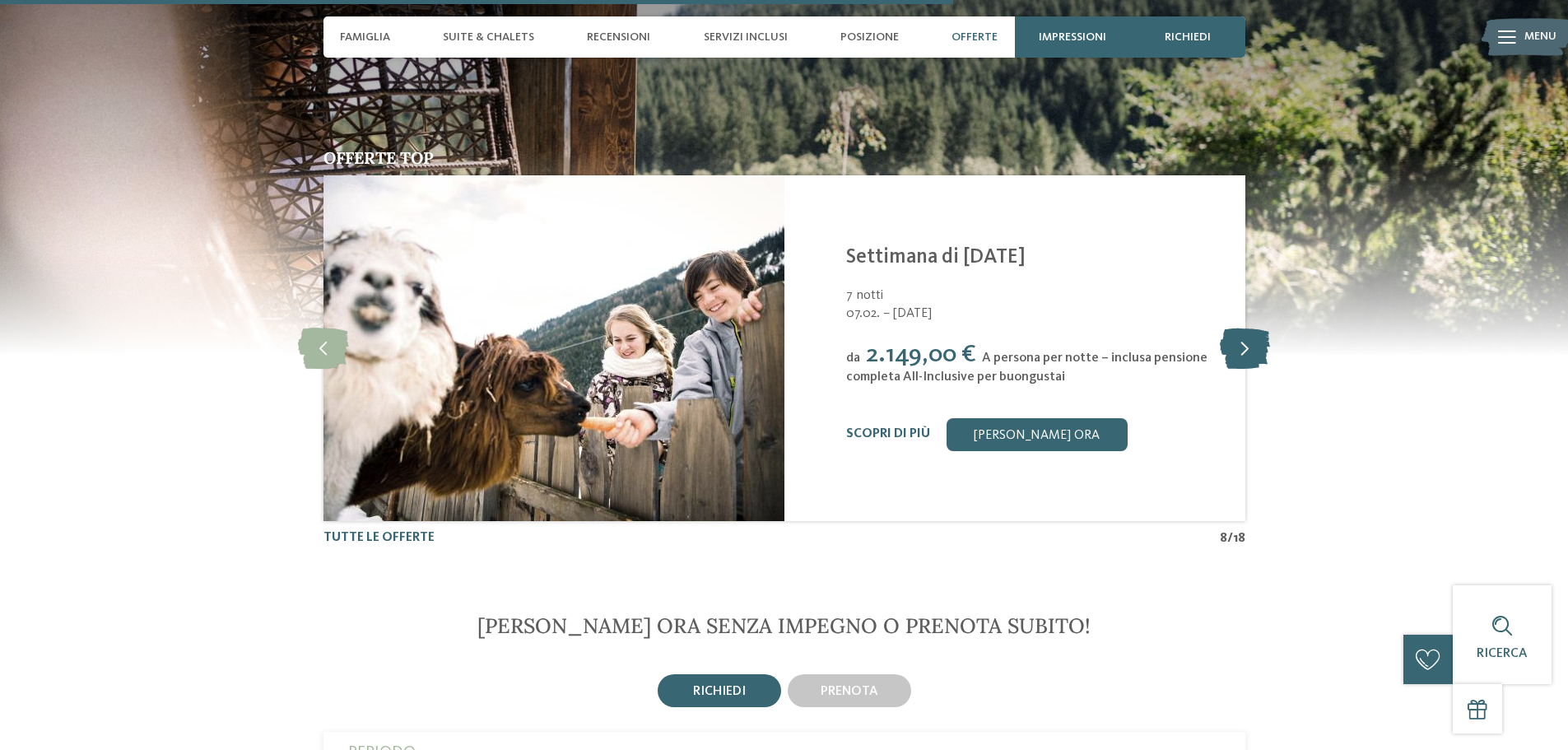
click at [1247, 342] on icon at bounding box center [1245, 348] width 50 height 41
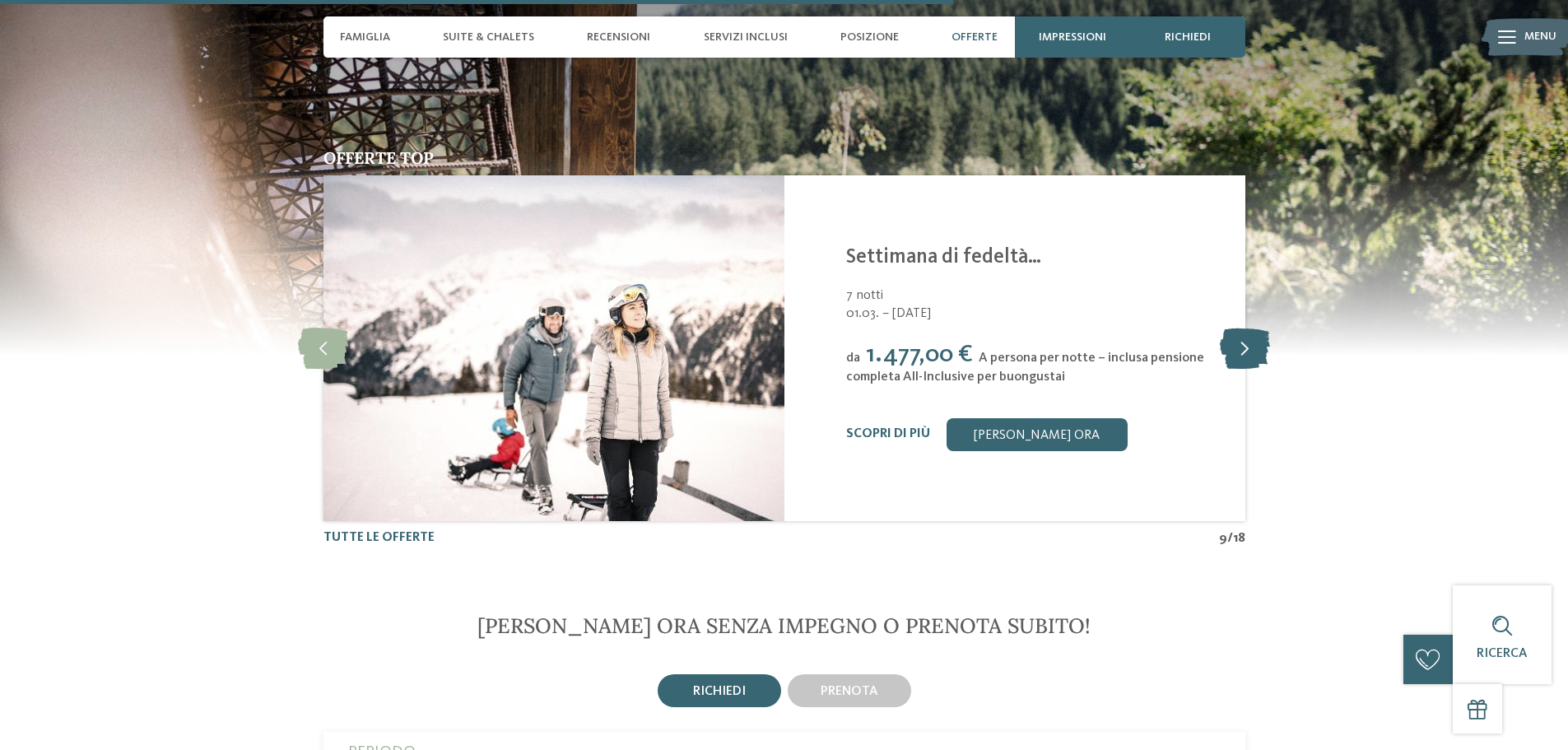
click at [1247, 342] on icon at bounding box center [1245, 348] width 50 height 41
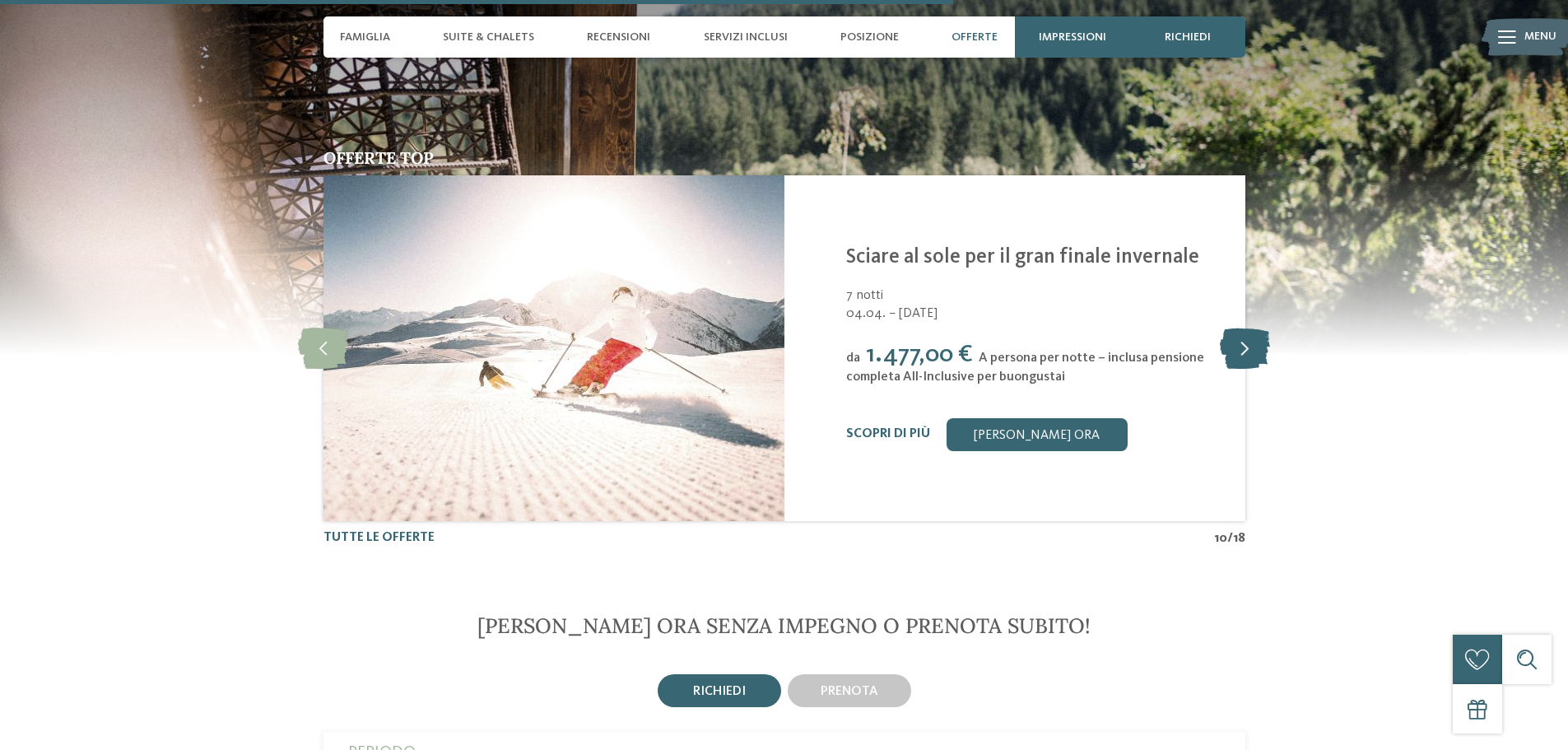
click at [1247, 342] on icon at bounding box center [1245, 348] width 50 height 41
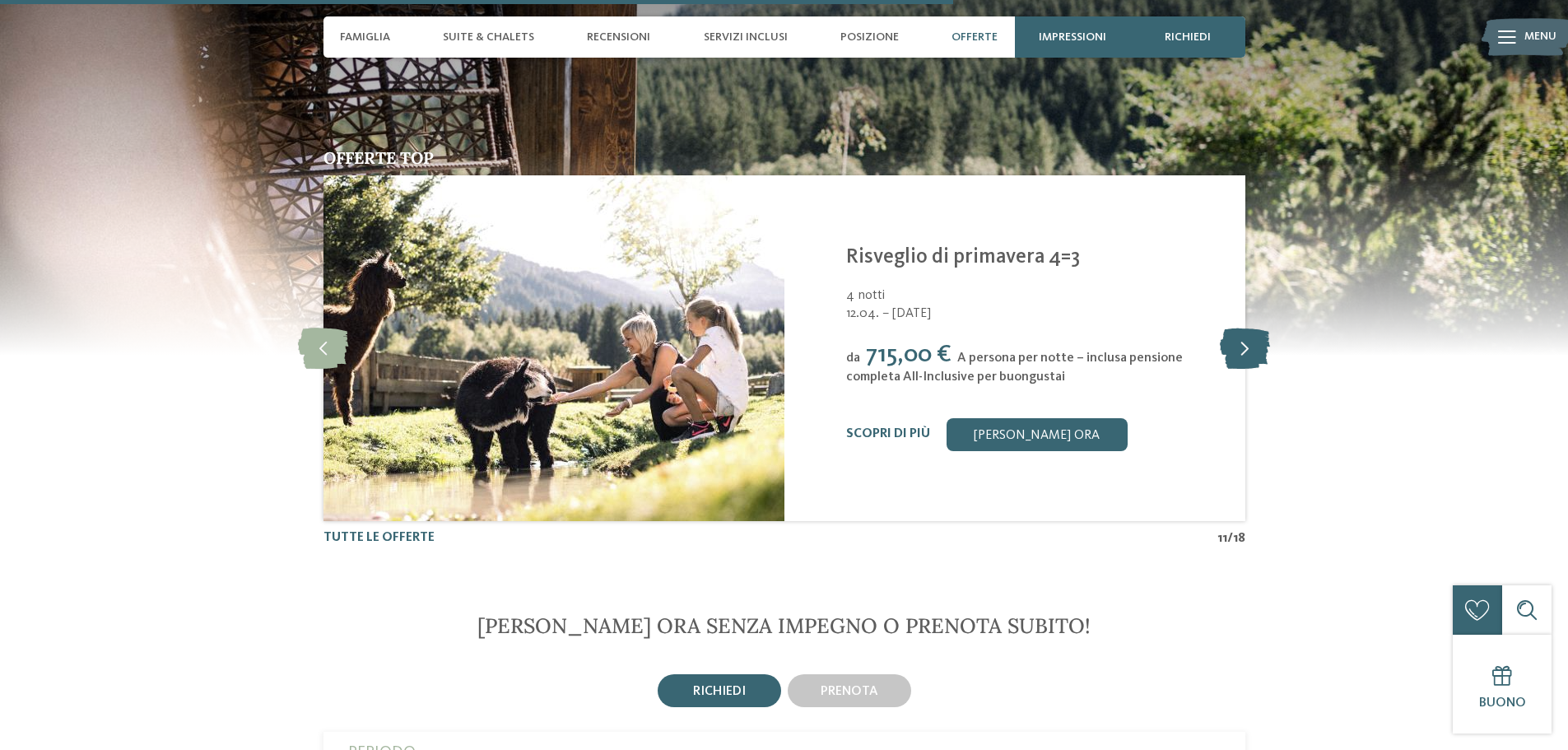
click at [1247, 342] on icon at bounding box center [1245, 348] width 50 height 41
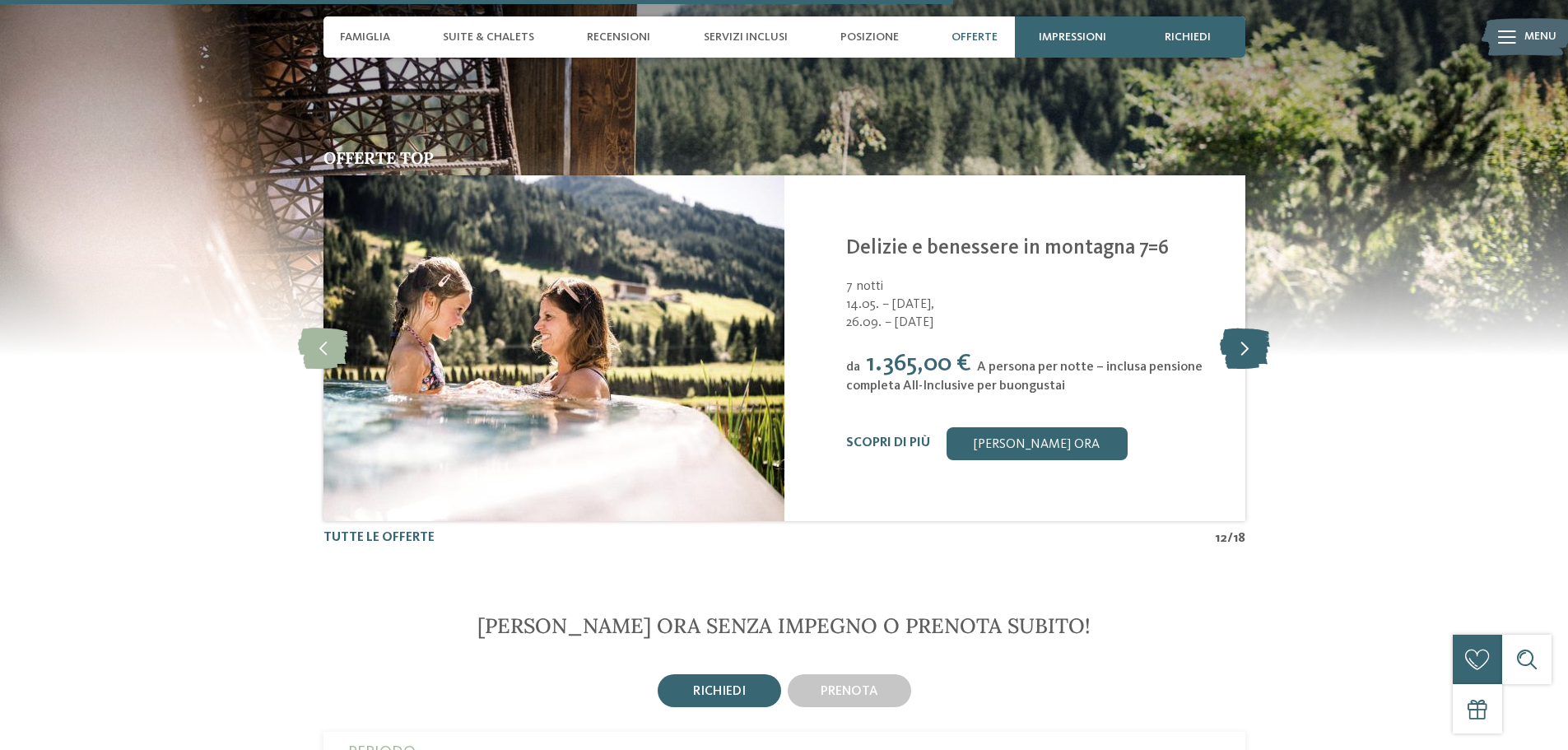
click at [1247, 342] on icon at bounding box center [1245, 348] width 50 height 41
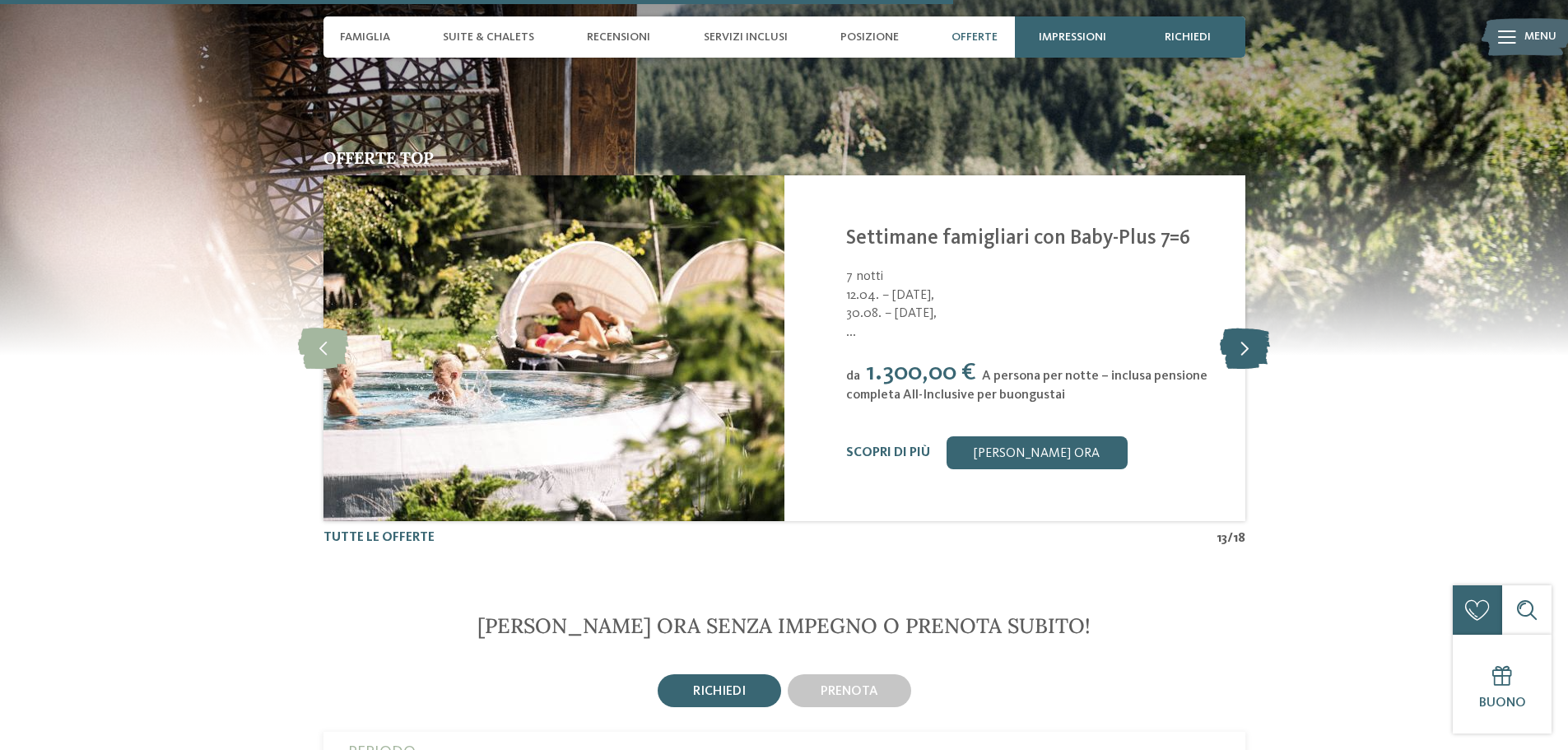
click at [1261, 351] on icon at bounding box center [1245, 348] width 50 height 41
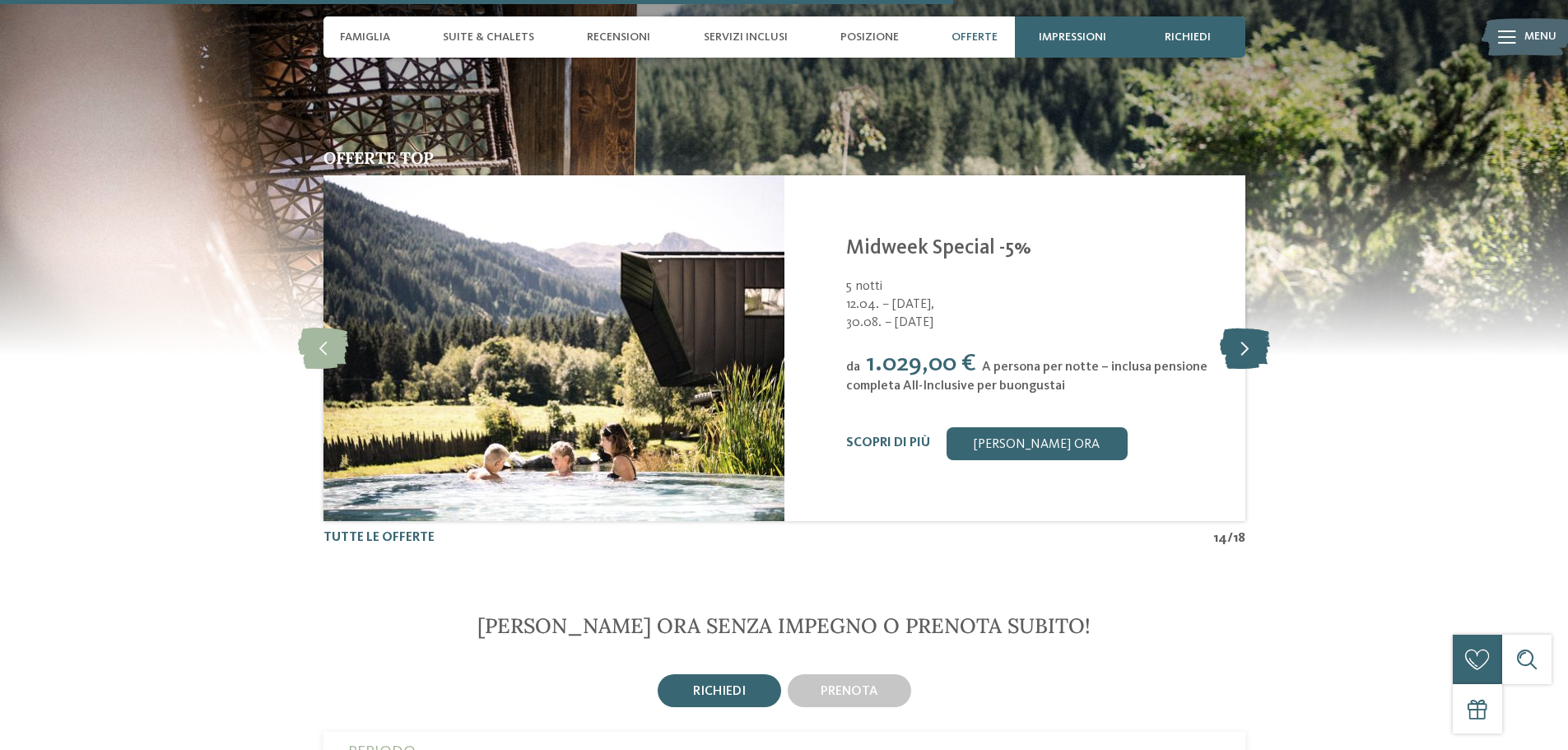
click at [1261, 351] on icon at bounding box center [1245, 348] width 50 height 41
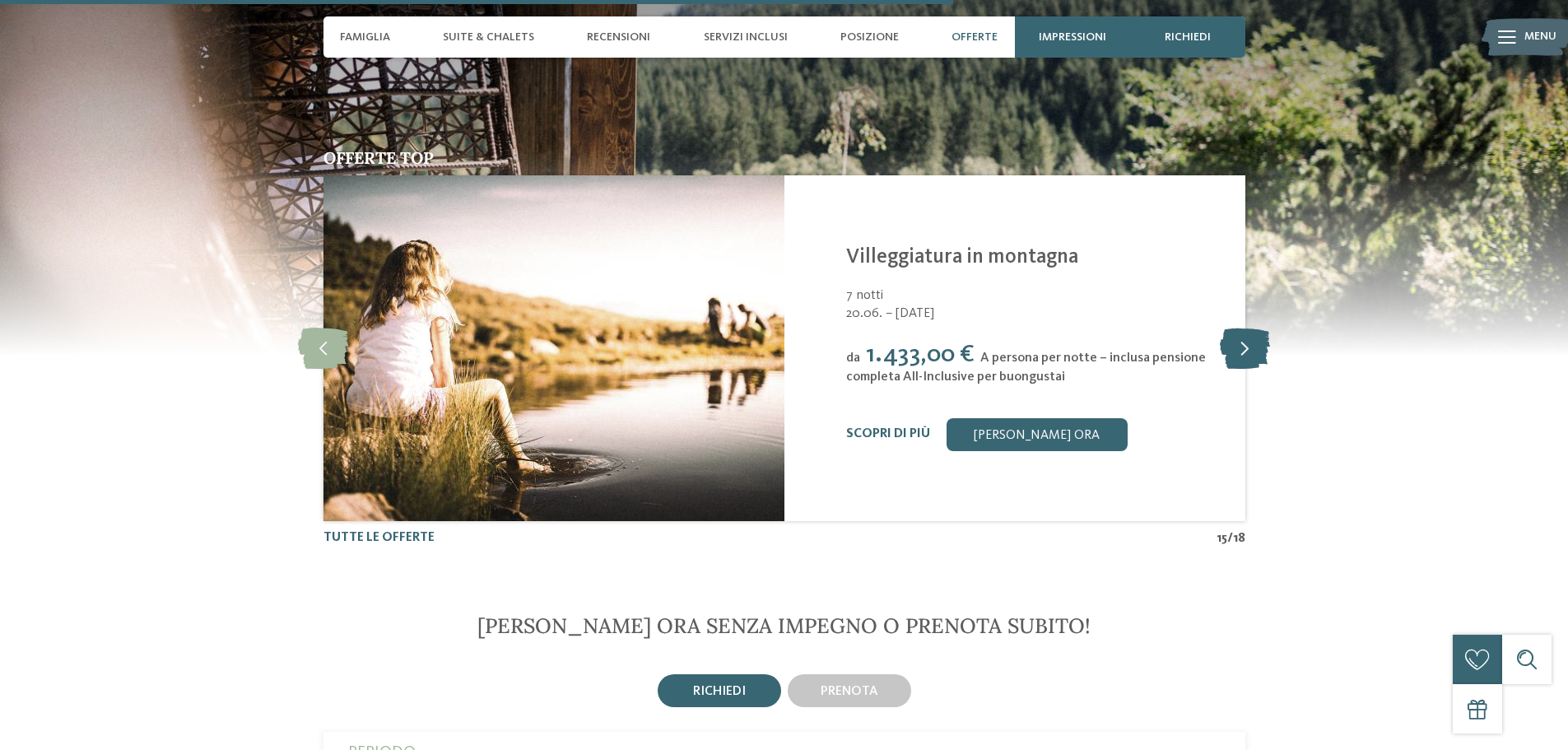
click at [1261, 351] on icon at bounding box center [1245, 348] width 50 height 41
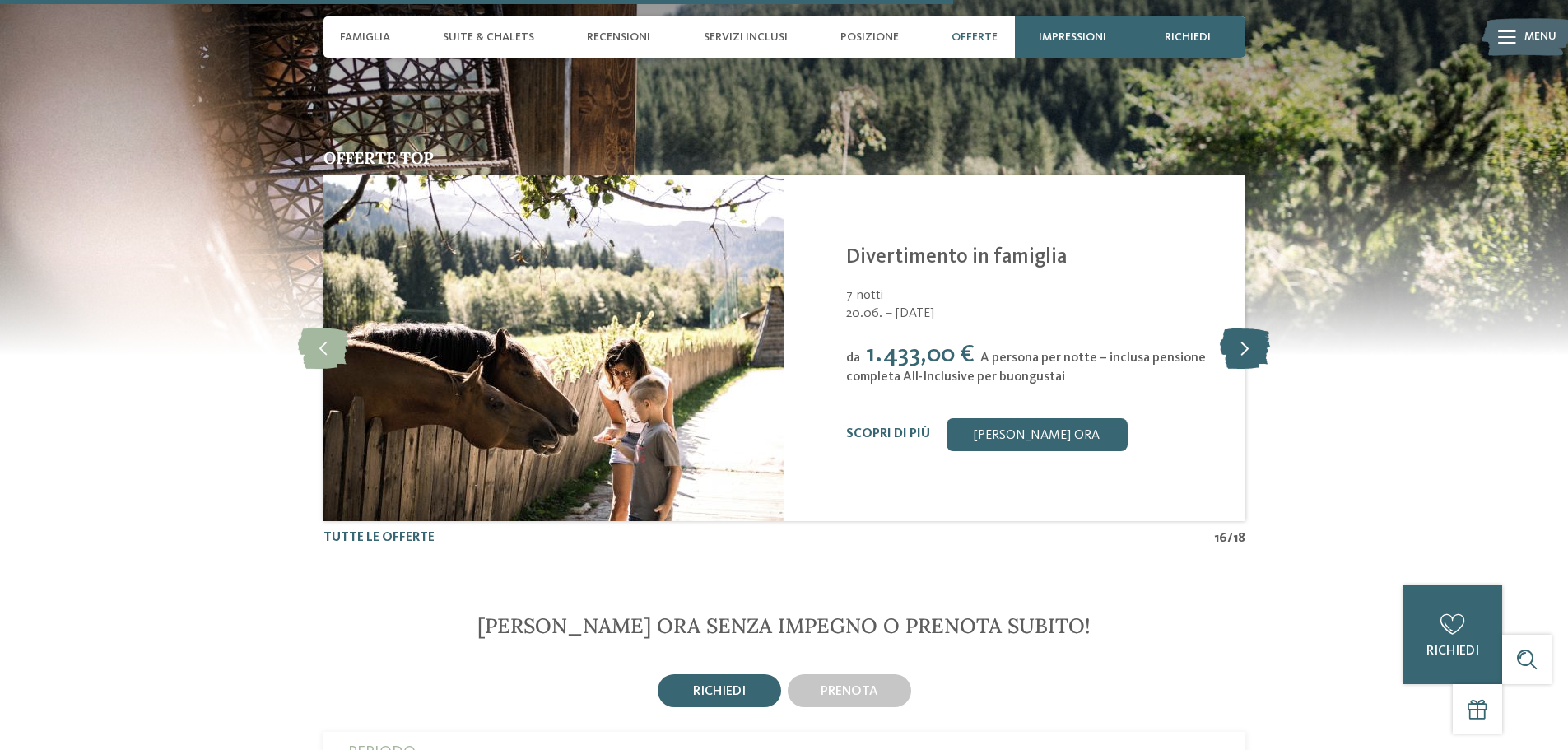
click at [1261, 351] on icon at bounding box center [1245, 348] width 50 height 41
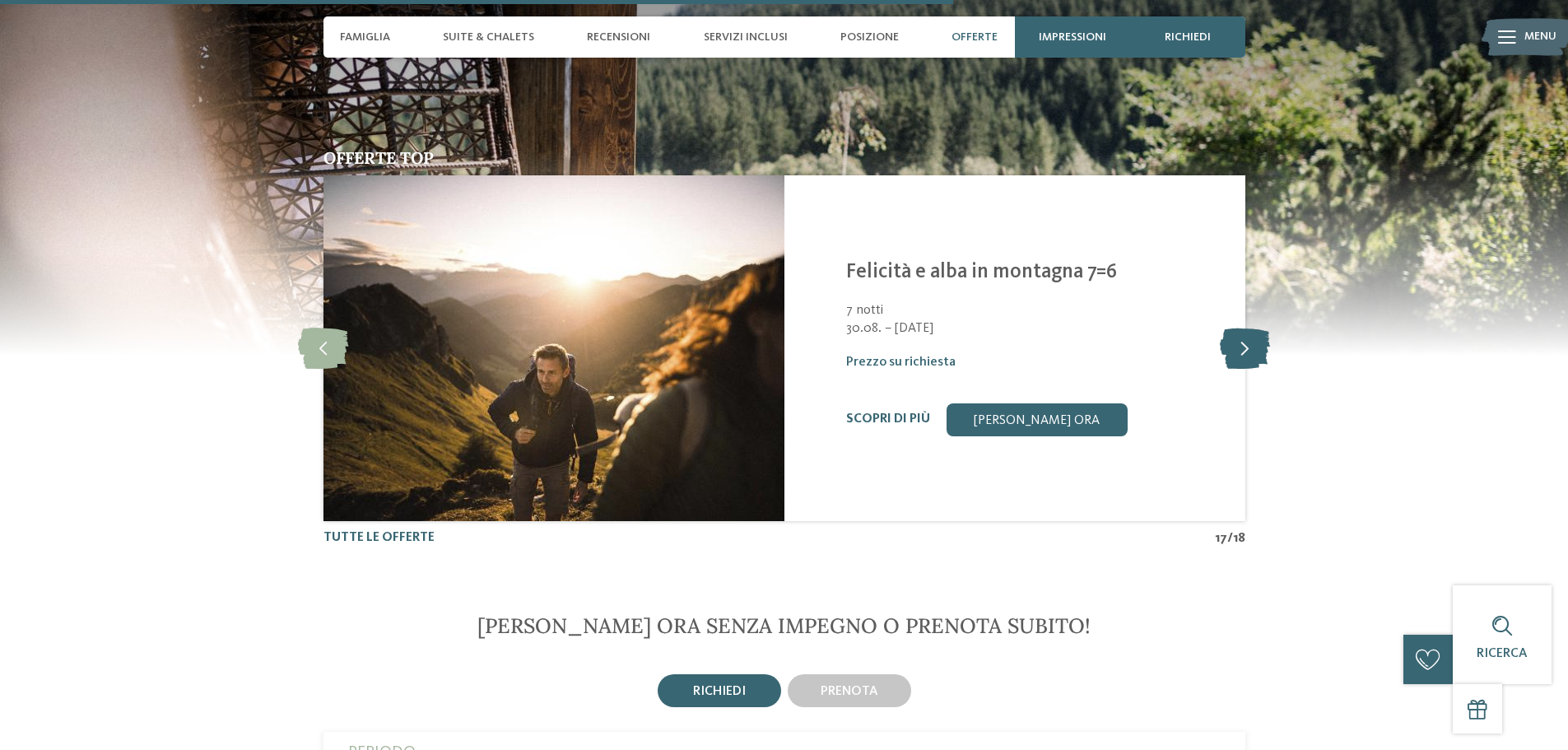
click at [1261, 351] on icon at bounding box center [1245, 348] width 50 height 41
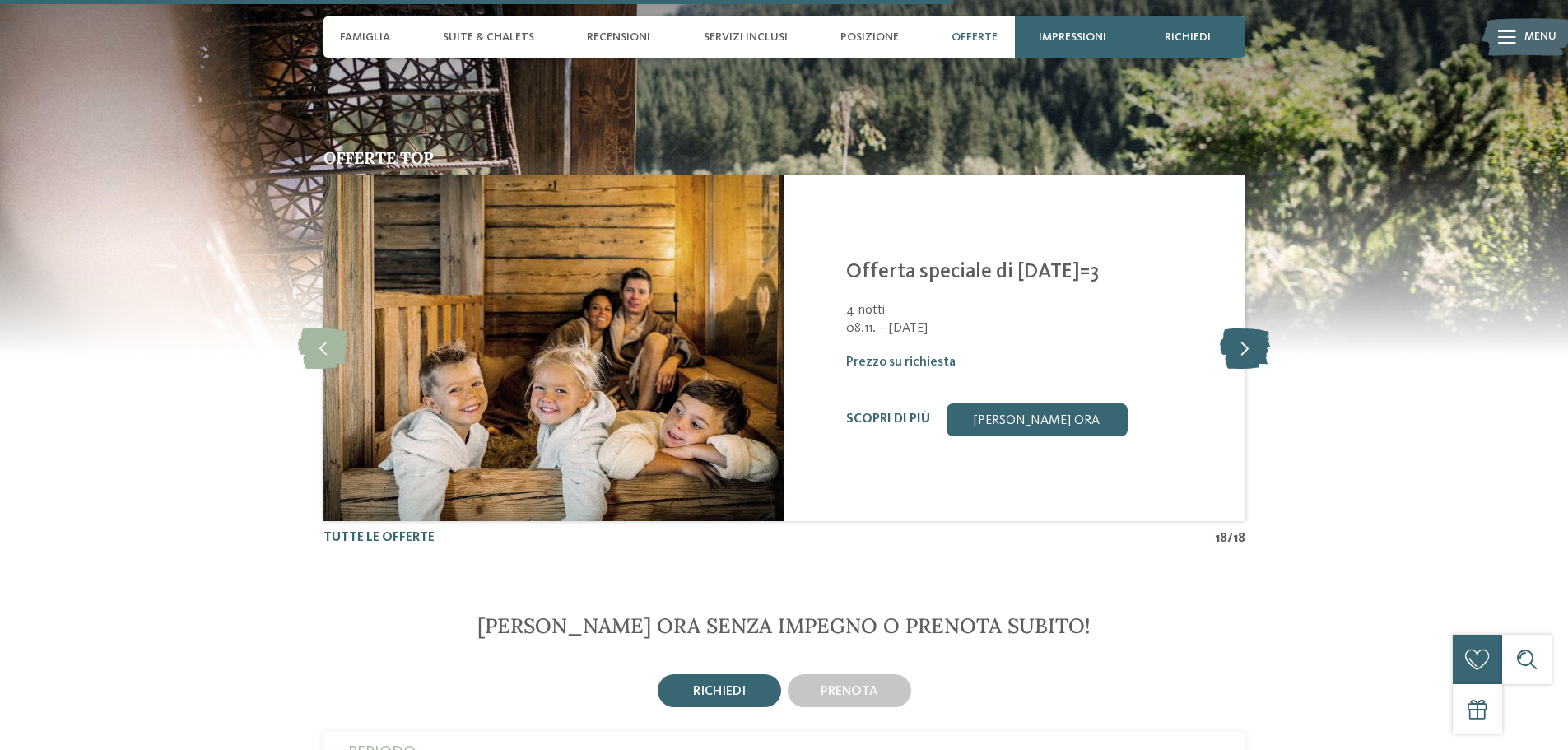
click at [1261, 351] on icon at bounding box center [1245, 348] width 50 height 41
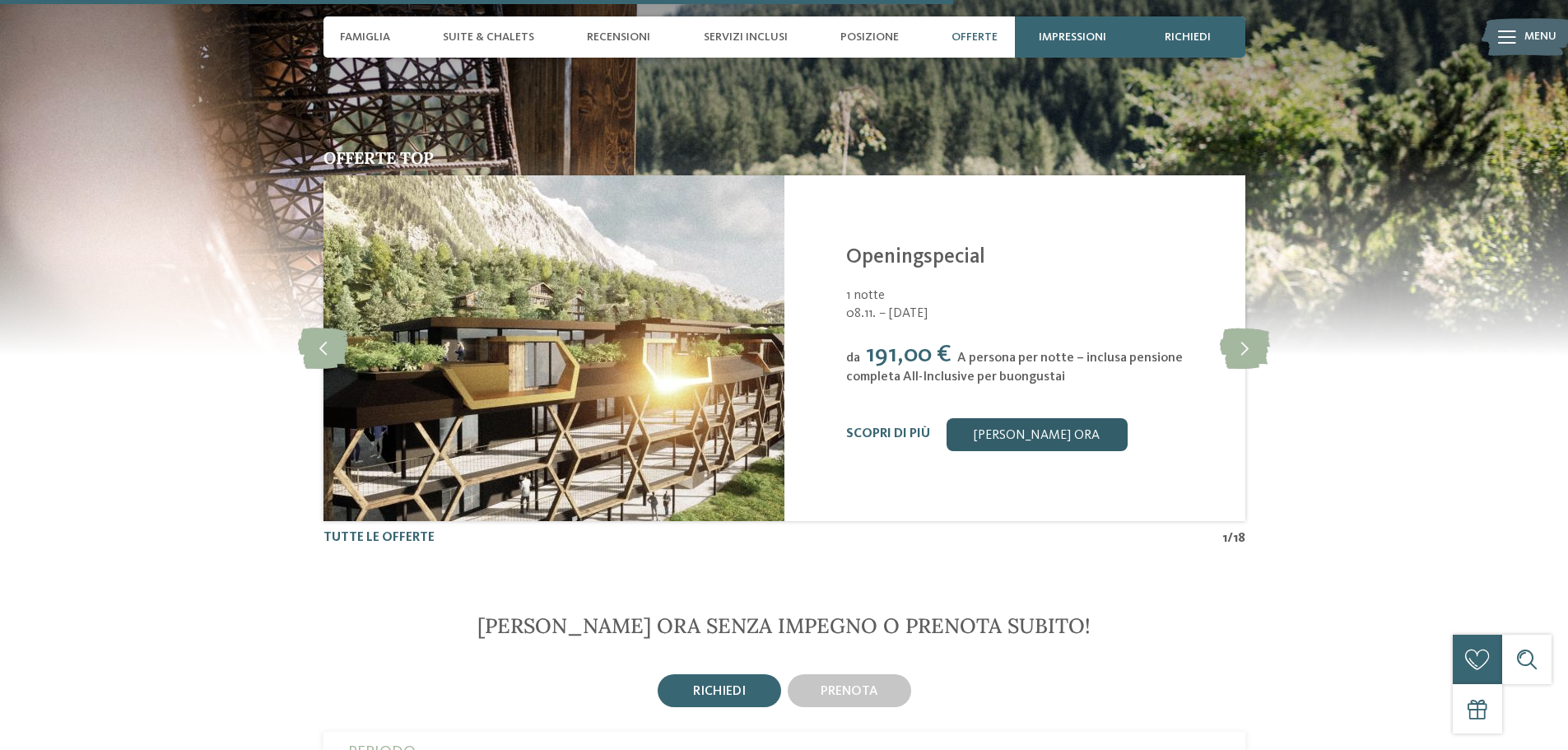
click at [1099, 438] on link "[PERSON_NAME] ora" at bounding box center [1037, 435] width 181 height 33
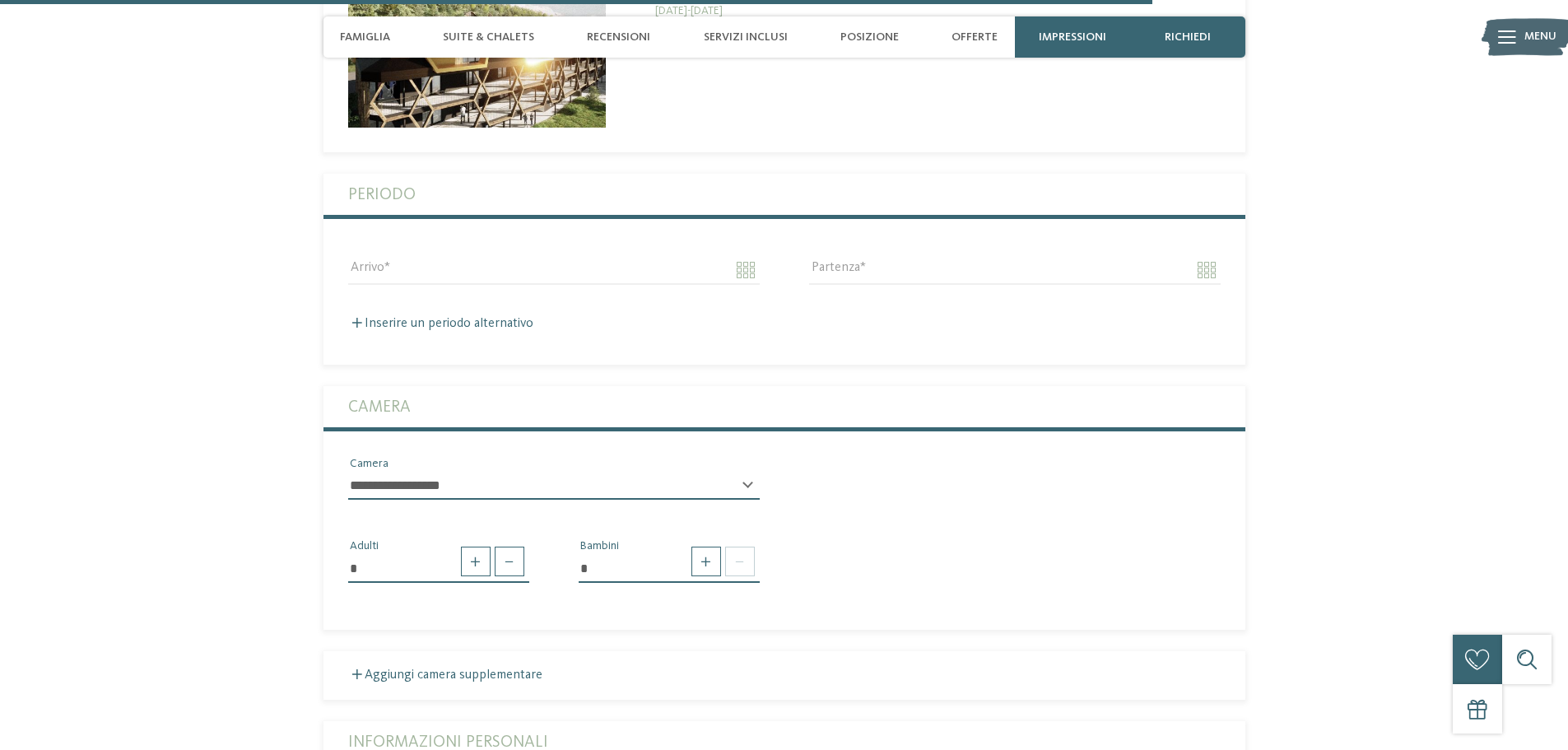
scroll to position [3956, 0]
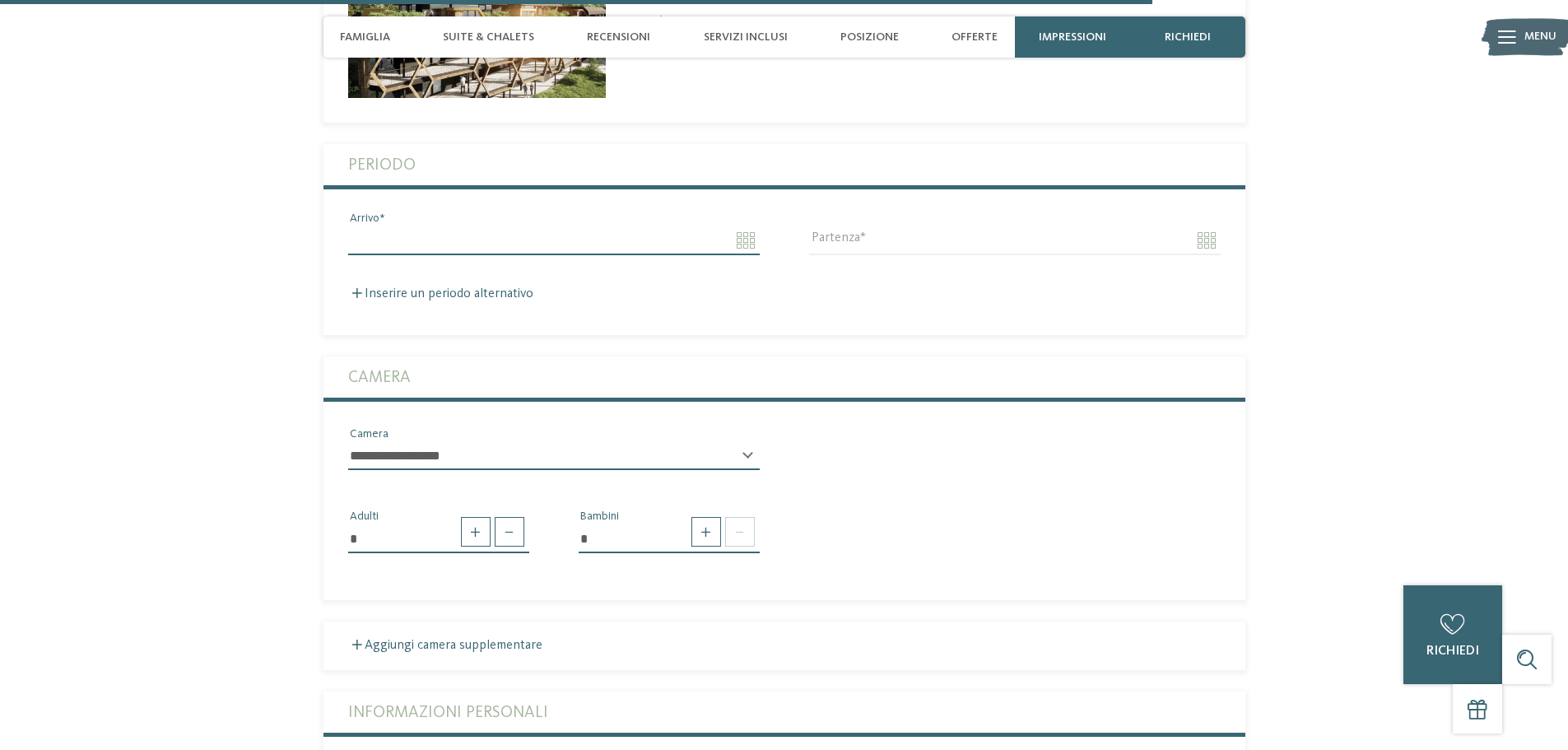
click at [734, 246] on input "Arrivo" at bounding box center [554, 239] width 411 height 28
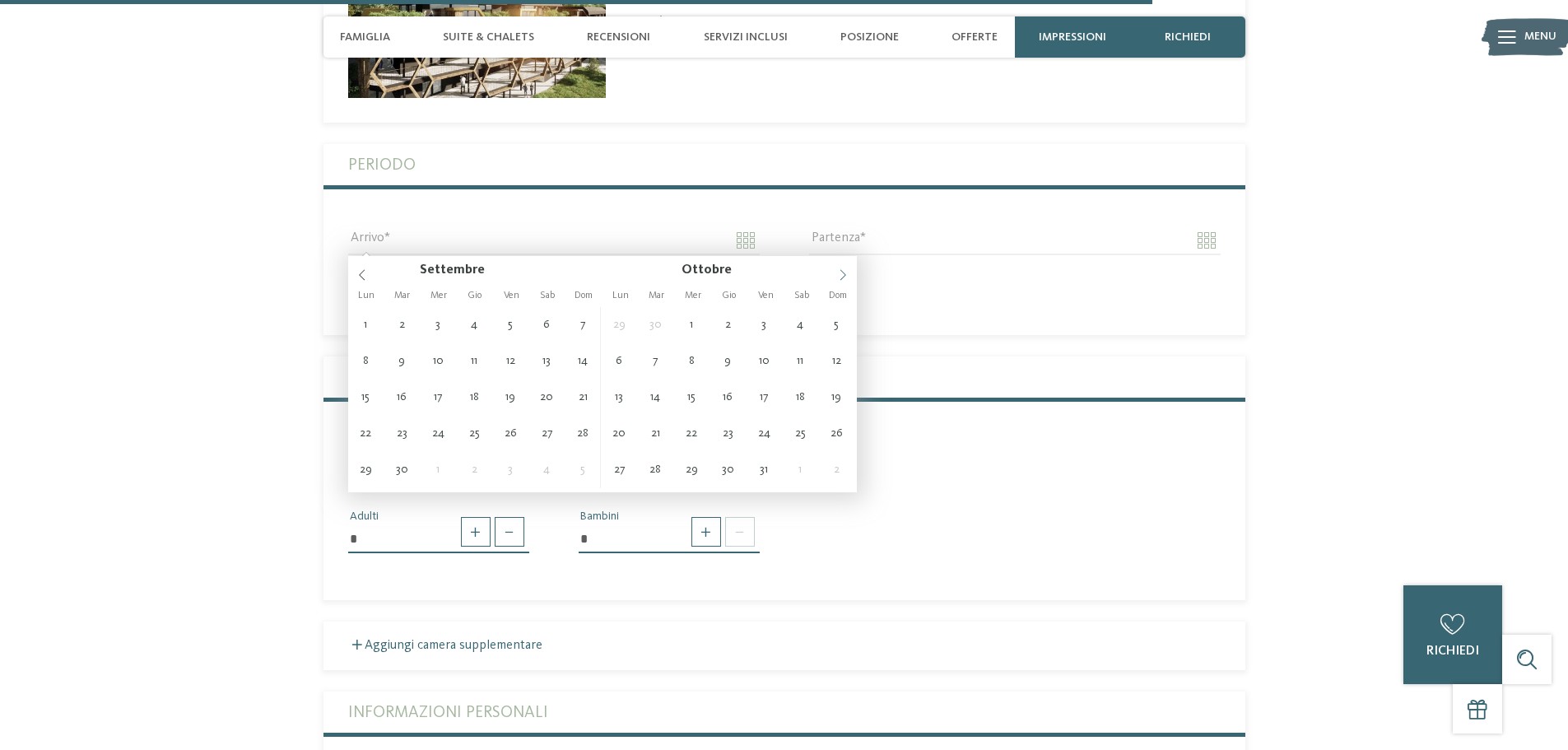
click at [834, 271] on span at bounding box center [843, 269] width 28 height 28
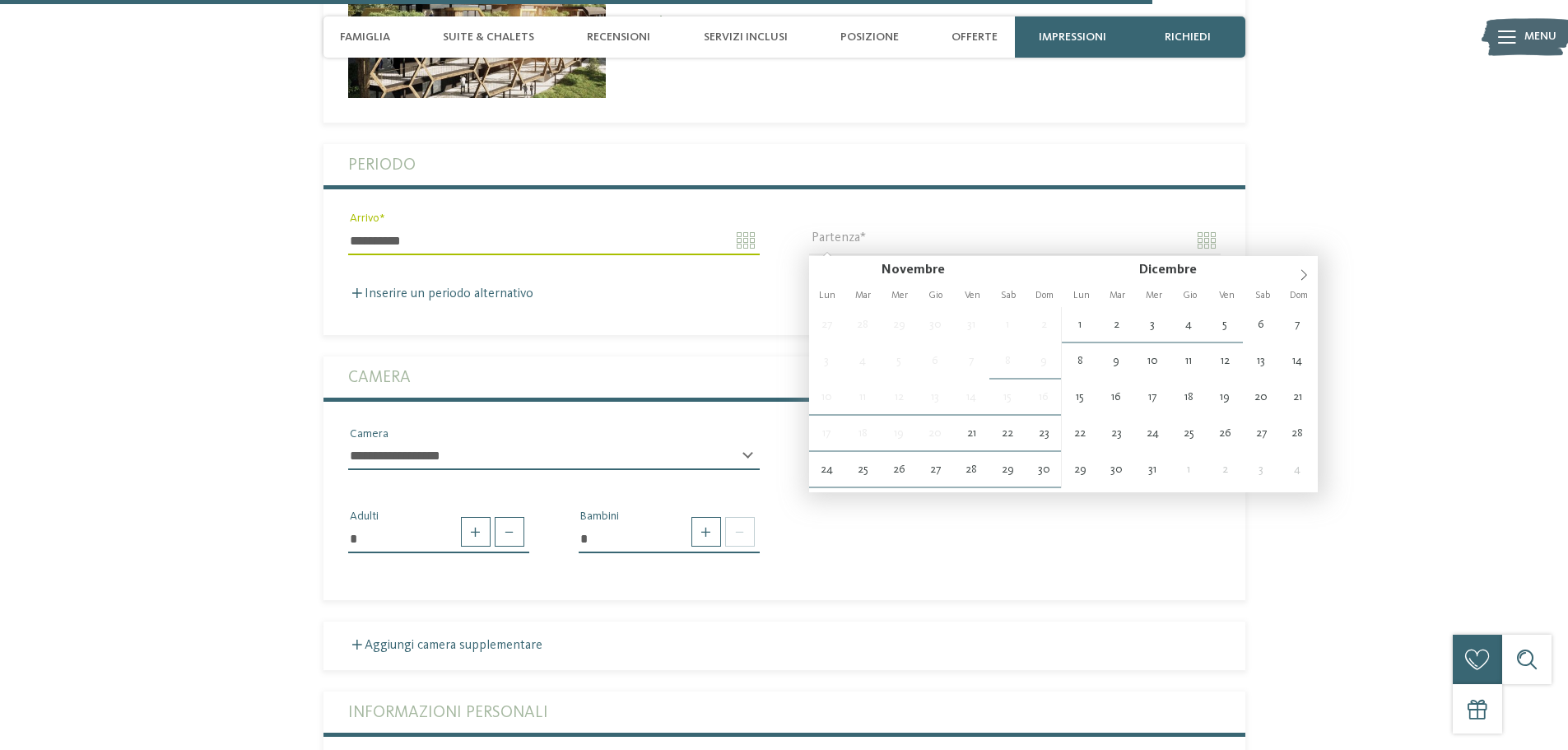
click at [747, 238] on input "**********" at bounding box center [554, 239] width 411 height 28
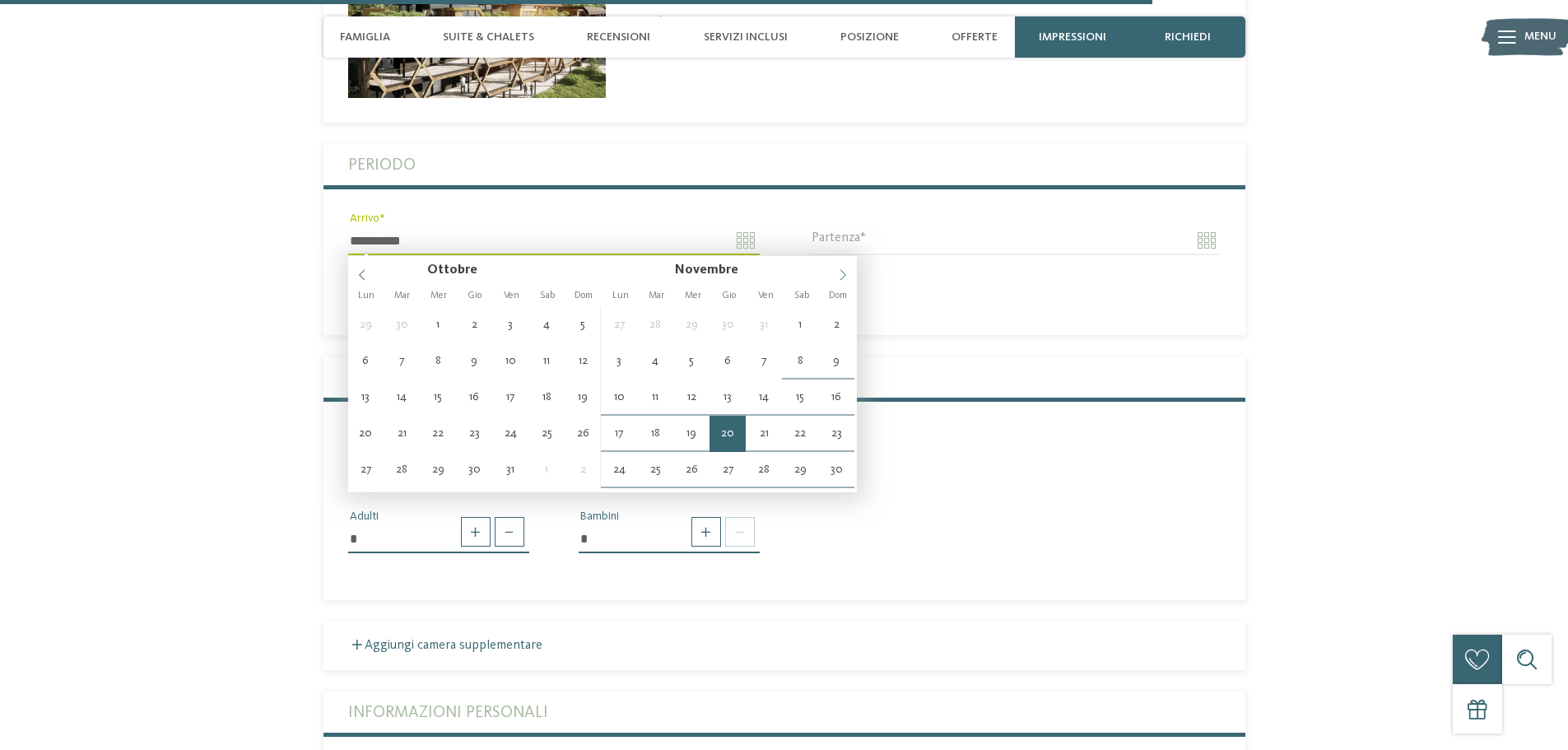
click at [844, 267] on span at bounding box center [843, 269] width 28 height 28
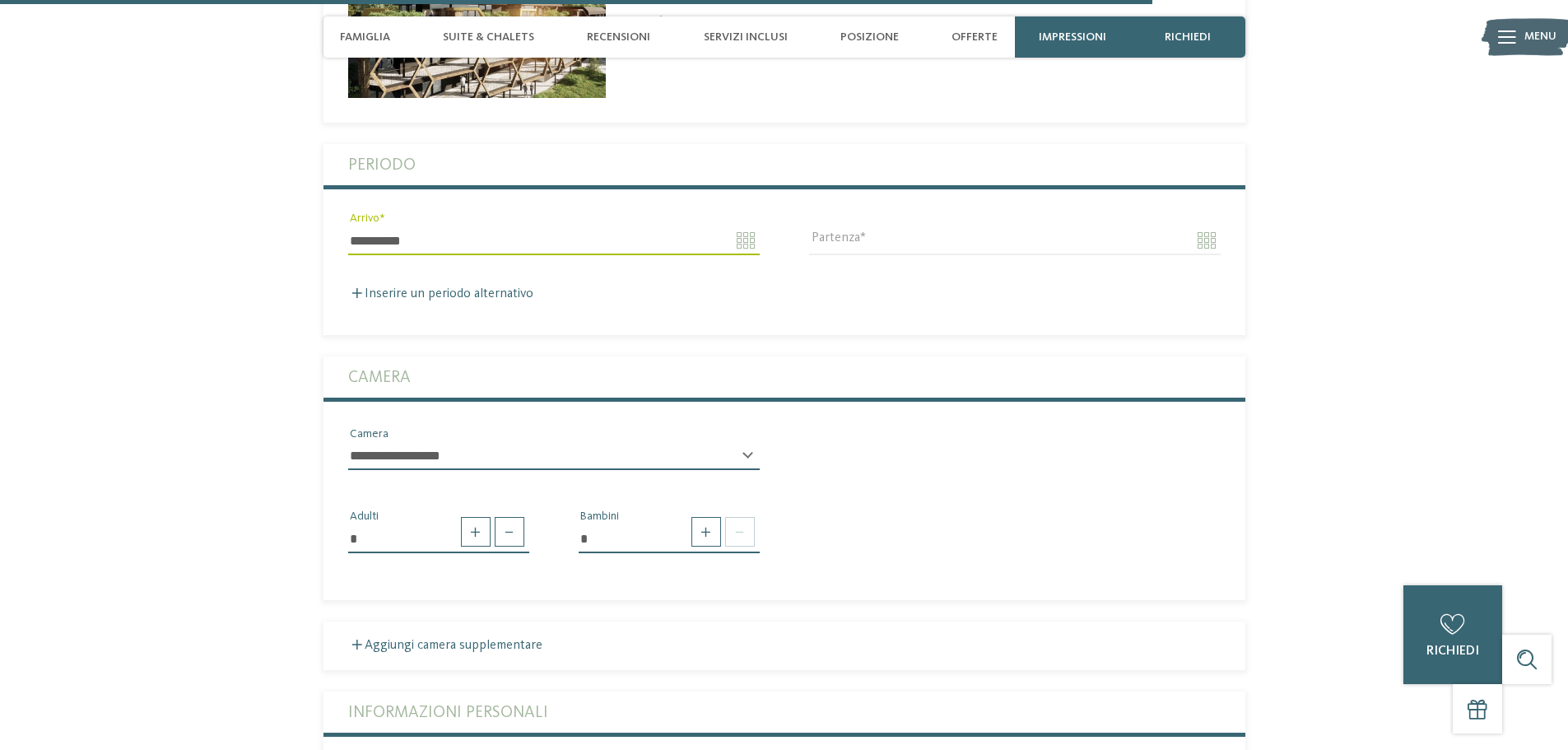
type input "**********"
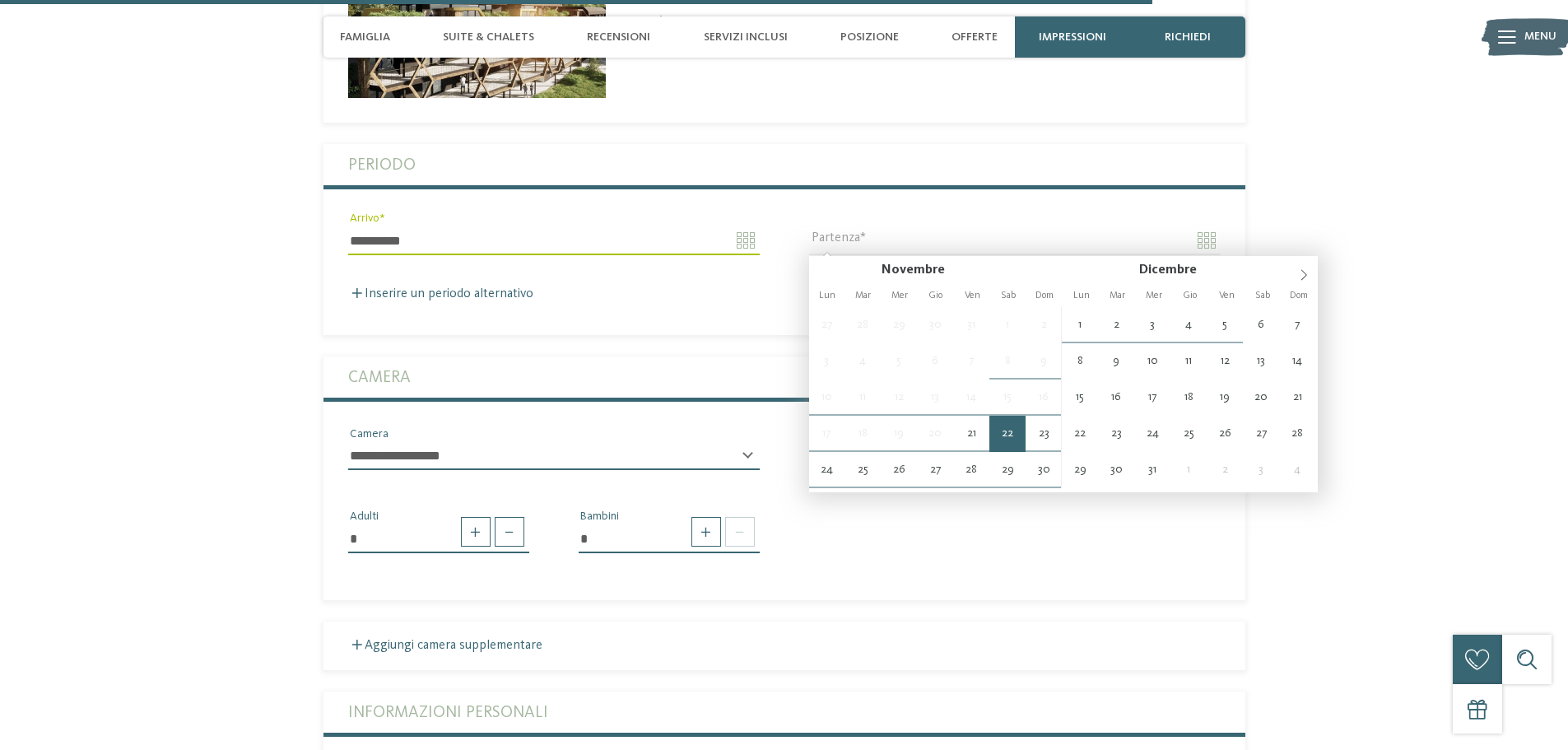
type input "**********"
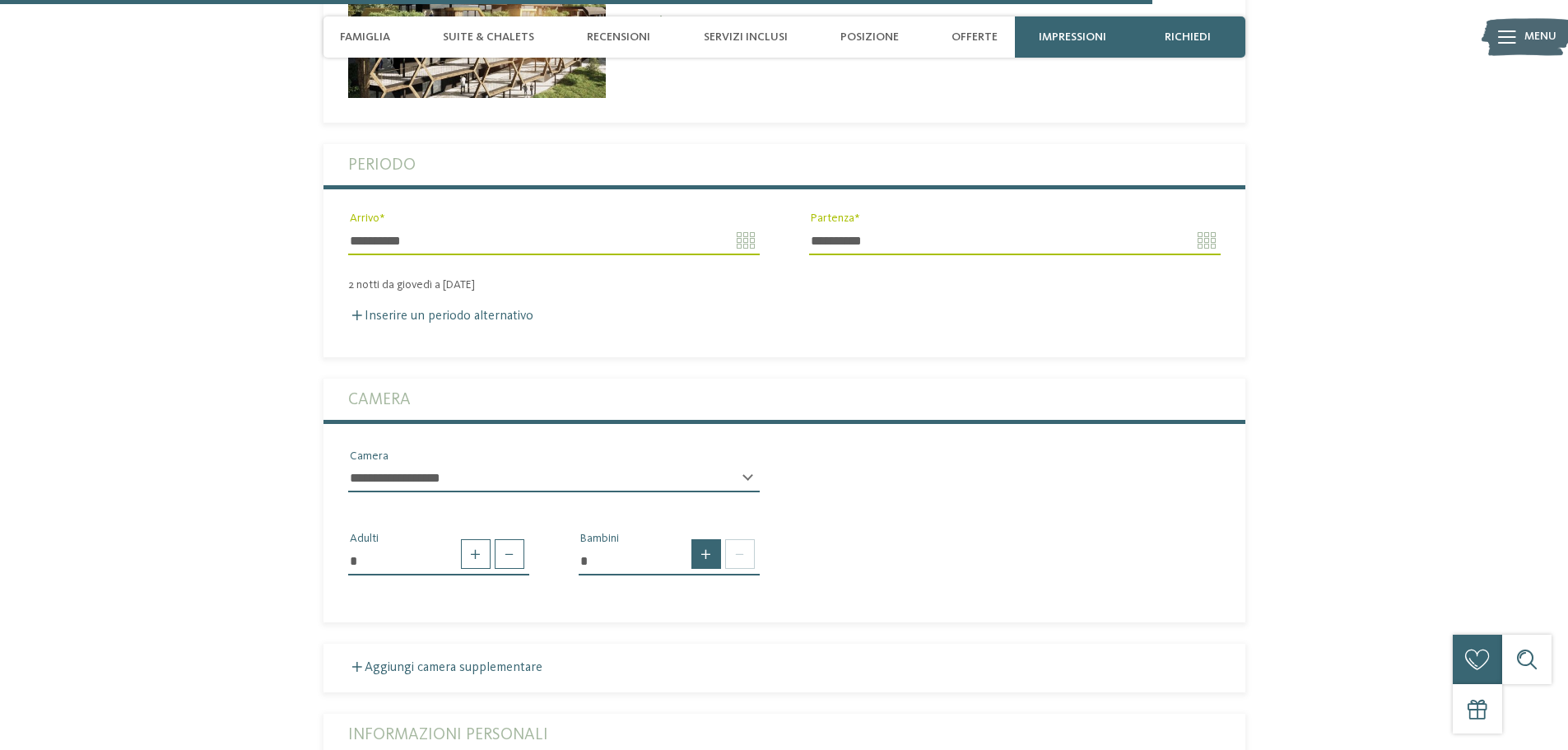
click at [714, 558] on span at bounding box center [706, 554] width 30 height 30
type input "*"
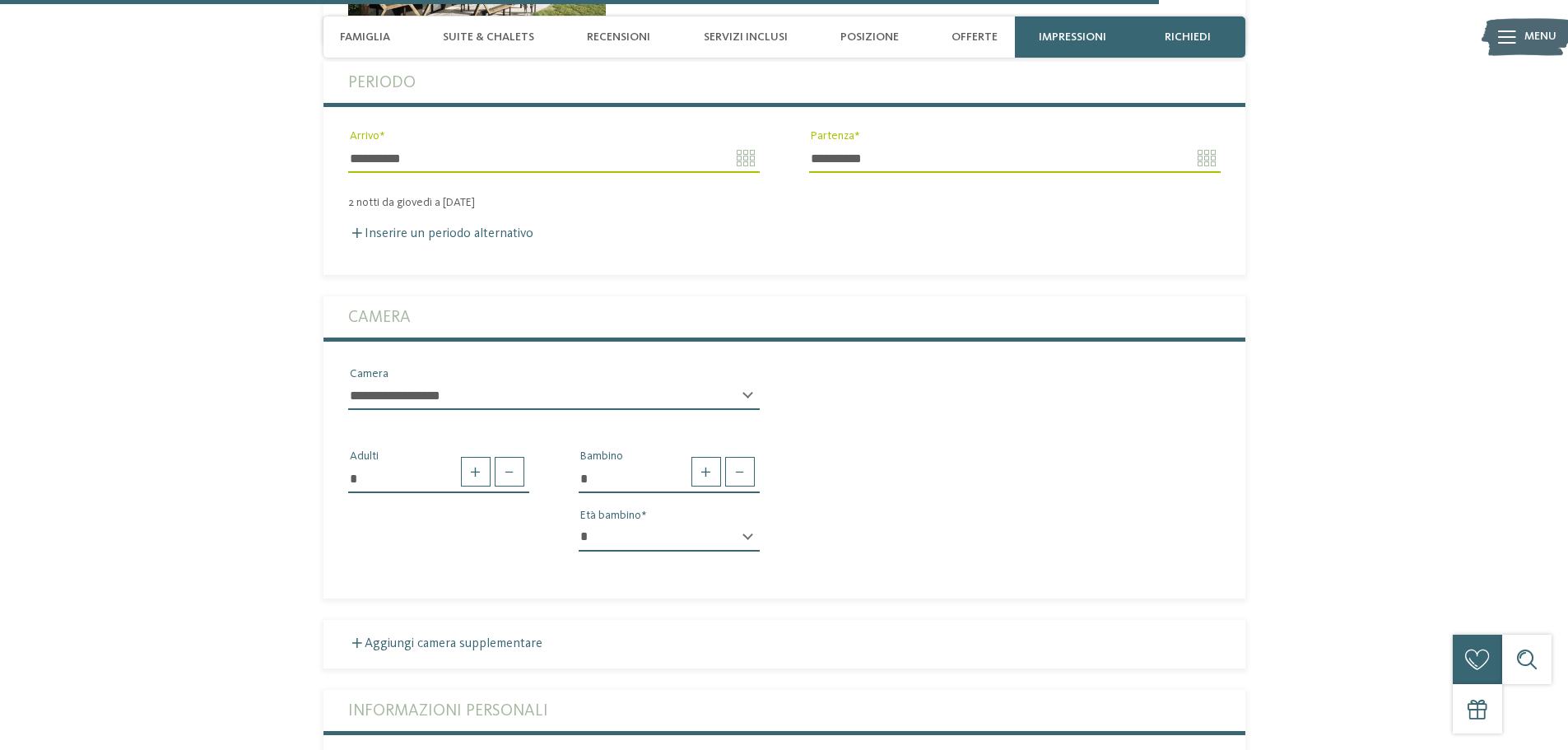
click at [735, 535] on select "* * * * * * * * * * * ** ** ** ** ** ** ** **" at bounding box center [669, 538] width 181 height 28
select select "*"
click at [579, 524] on select "* * * * * * * * * * * ** ** ** ** ** ** ** **" at bounding box center [669, 538] width 181 height 28
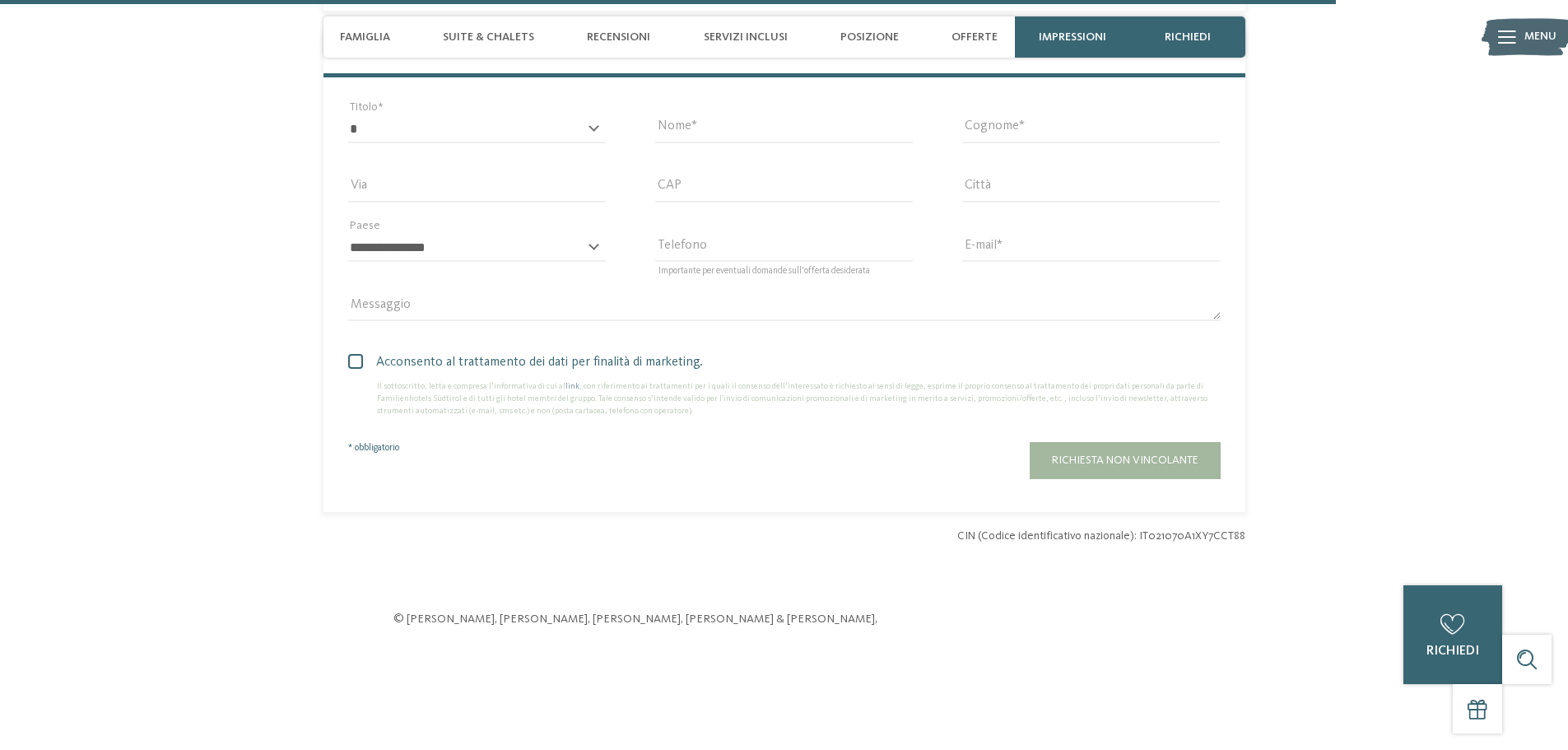
scroll to position [4697, 0]
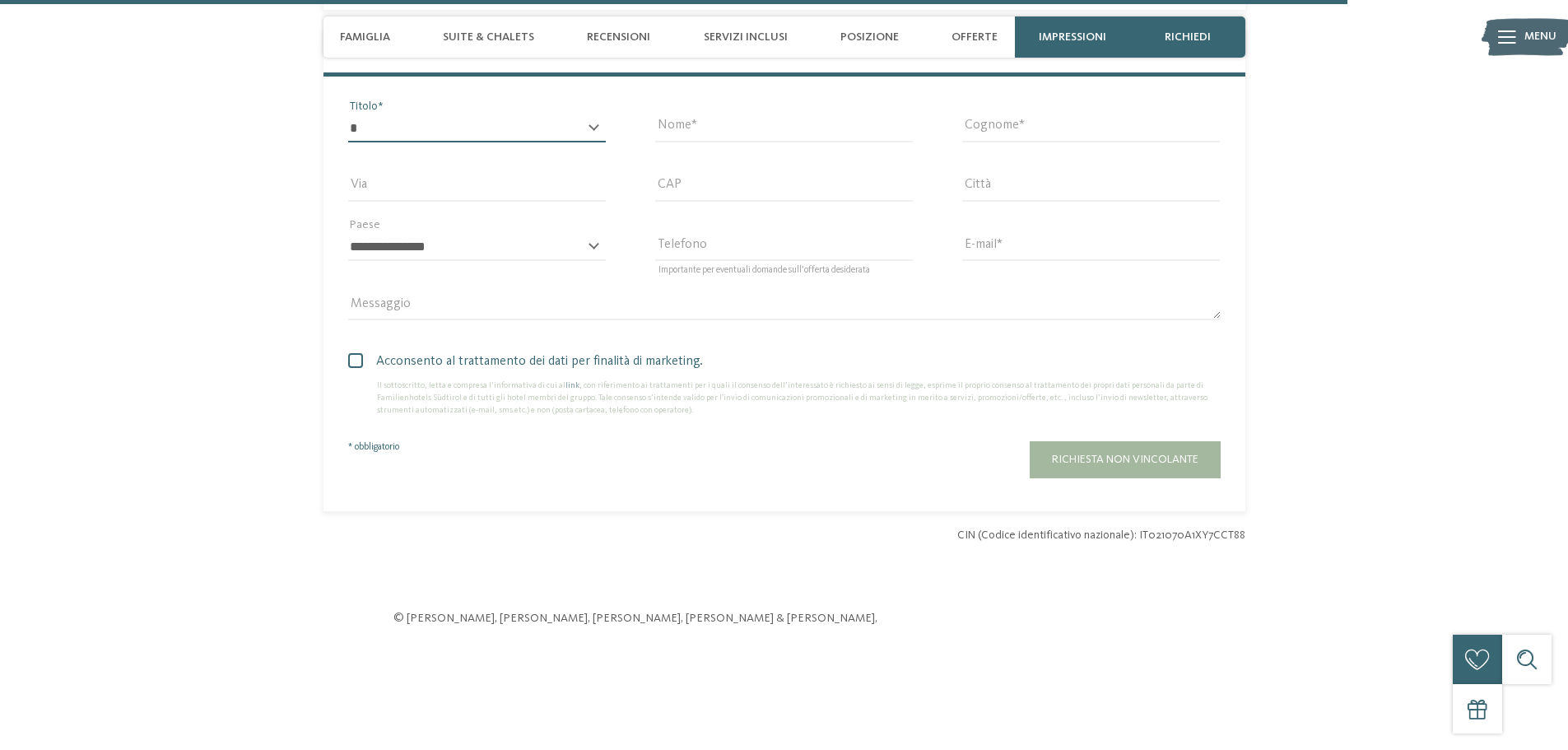
click at [511, 120] on select "* ****** ******* ******** ******" at bounding box center [477, 128] width 257 height 28
select select "*"
click at [348, 114] on select "* ****** ******* ******** ******" at bounding box center [477, 128] width 257 height 28
click at [673, 127] on input "Nome" at bounding box center [784, 128] width 257 height 28
type input "*****"
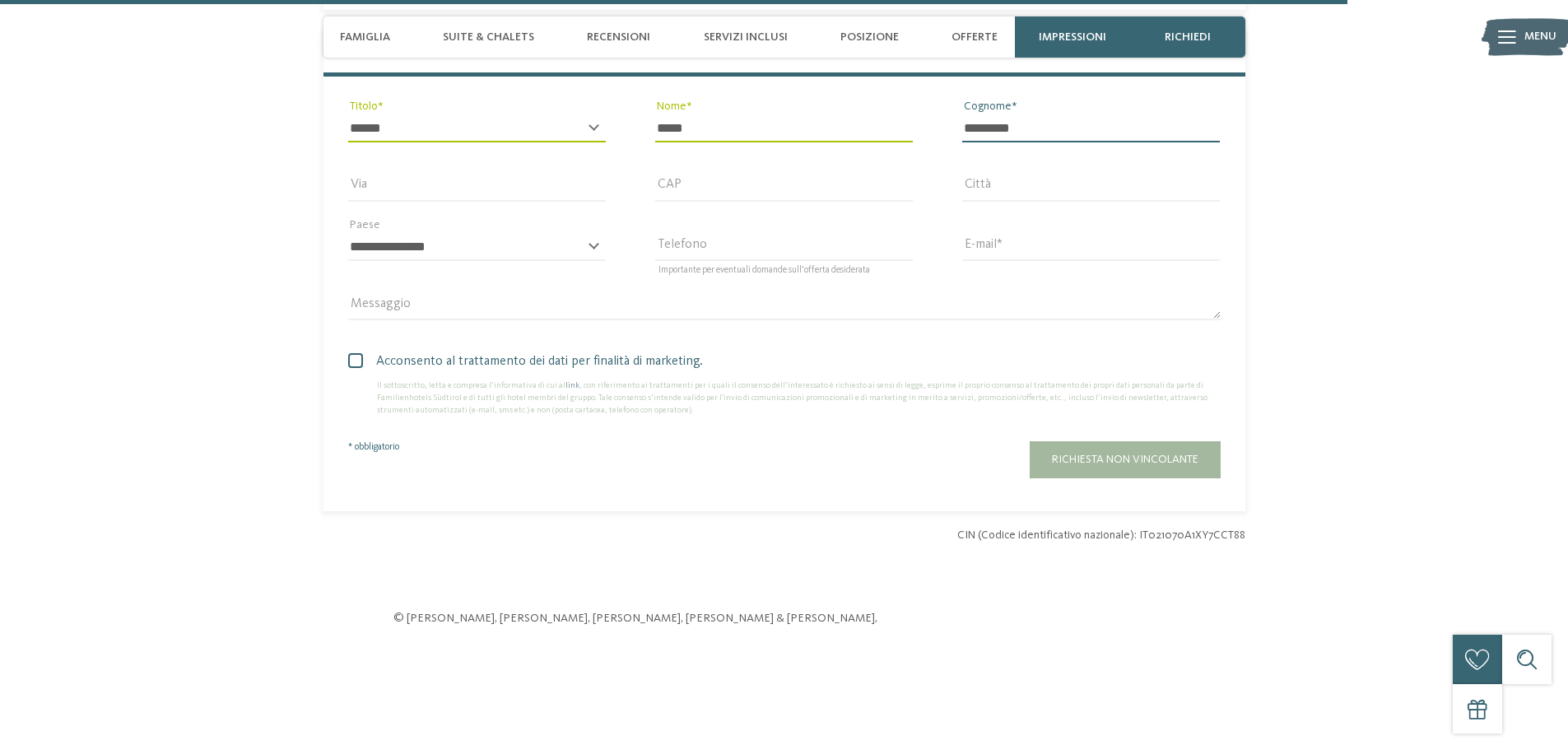
type input "*********"
type input "*******"
type input "*****"
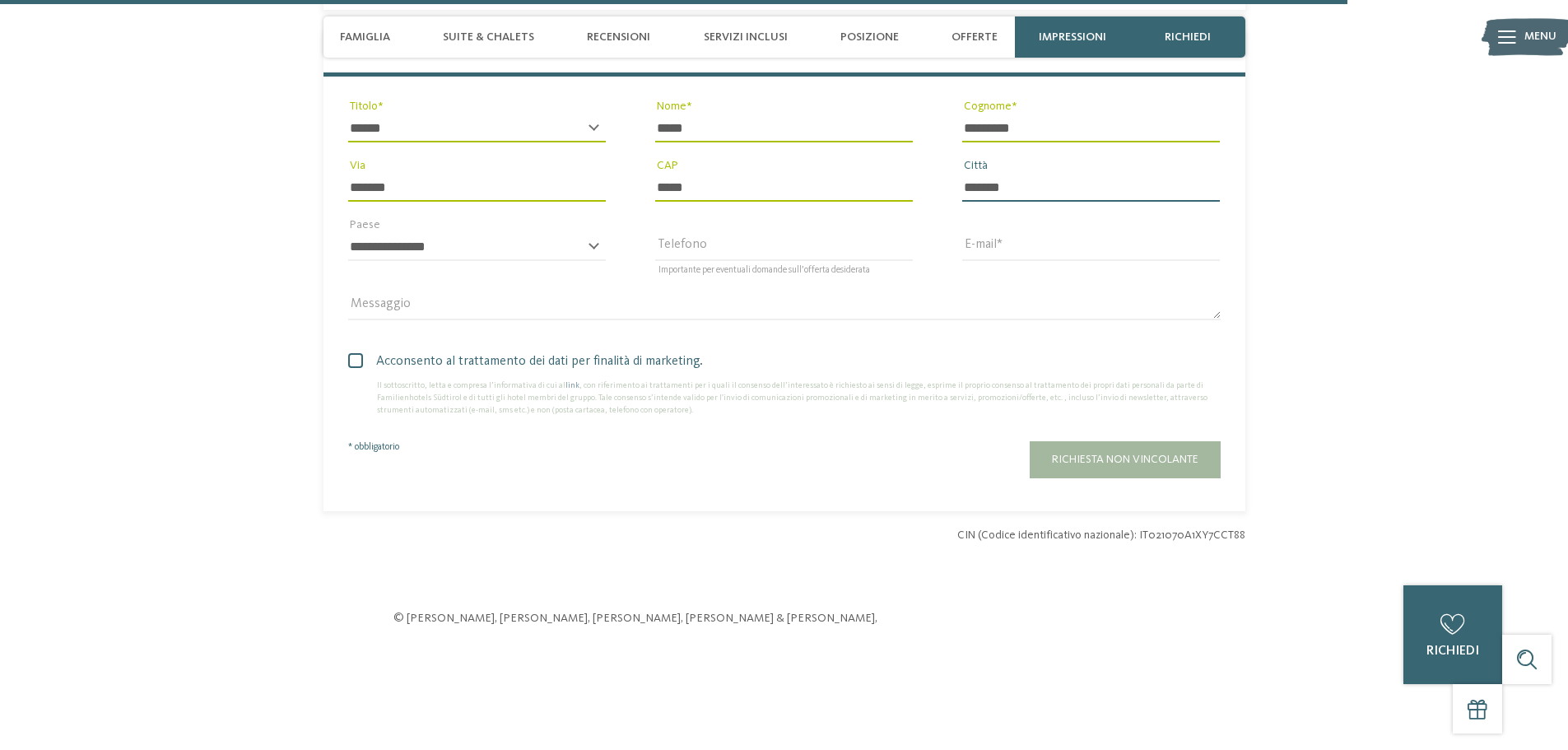
type input "********"
